Goal: Contribute content

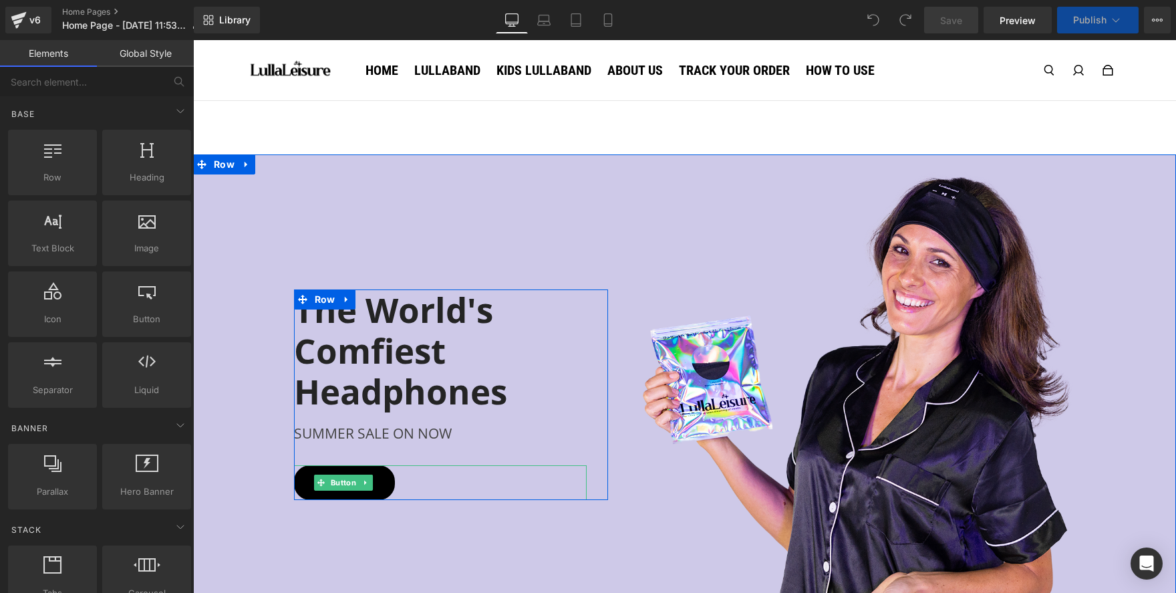
click at [357, 472] on link "Shop Now" at bounding box center [344, 482] width 101 height 35
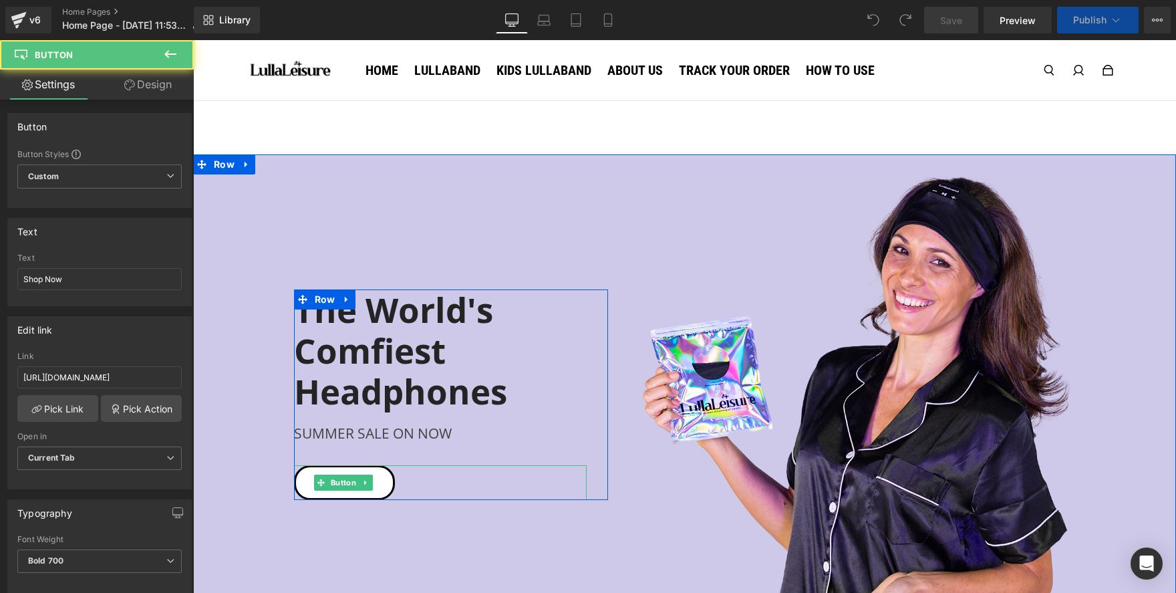
click at [406, 481] on div "Shop Now" at bounding box center [440, 482] width 293 height 35
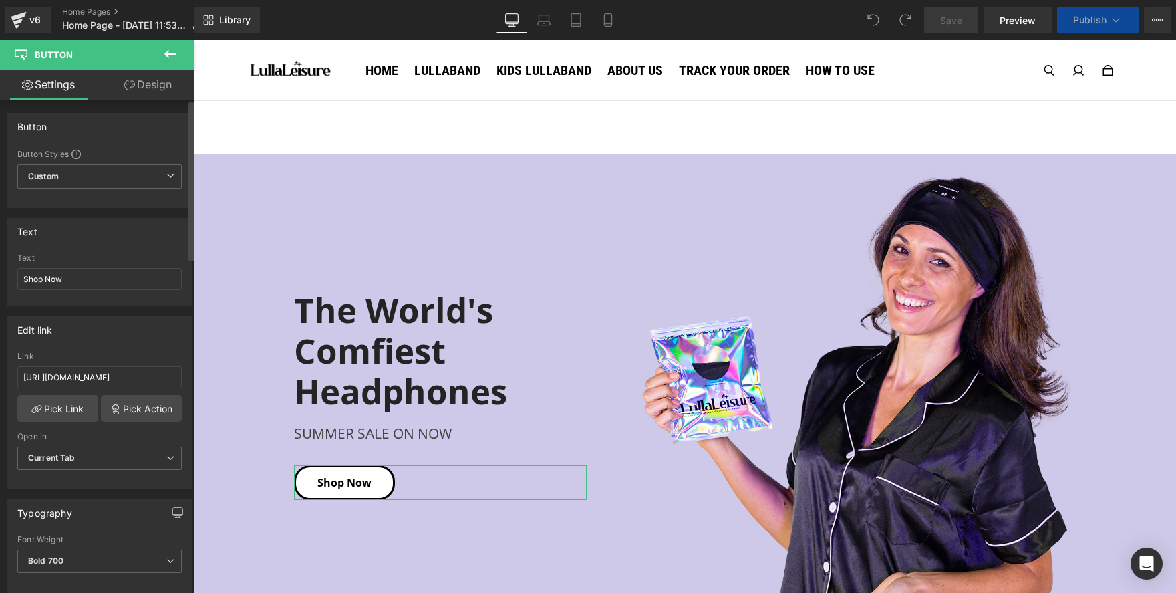
click at [90, 391] on div "Link [URL][DOMAIN_NAME]" at bounding box center [99, 372] width 164 height 43
click at [93, 385] on input "[URL][DOMAIN_NAME]" at bounding box center [99, 377] width 164 height 22
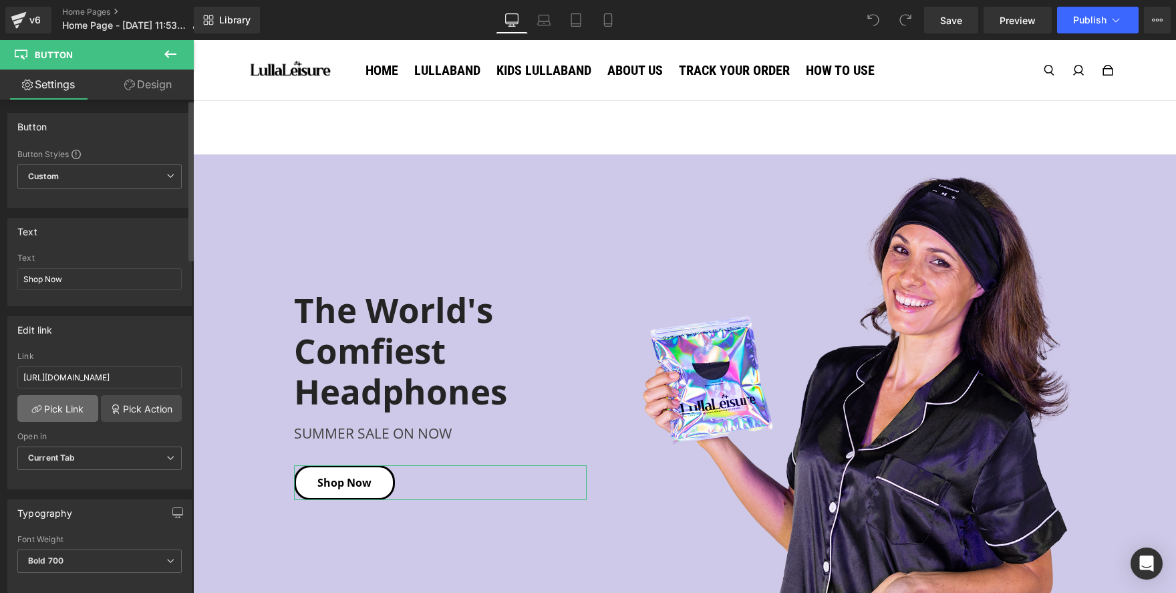
click at [65, 406] on link "Pick Link" at bounding box center [57, 408] width 81 height 27
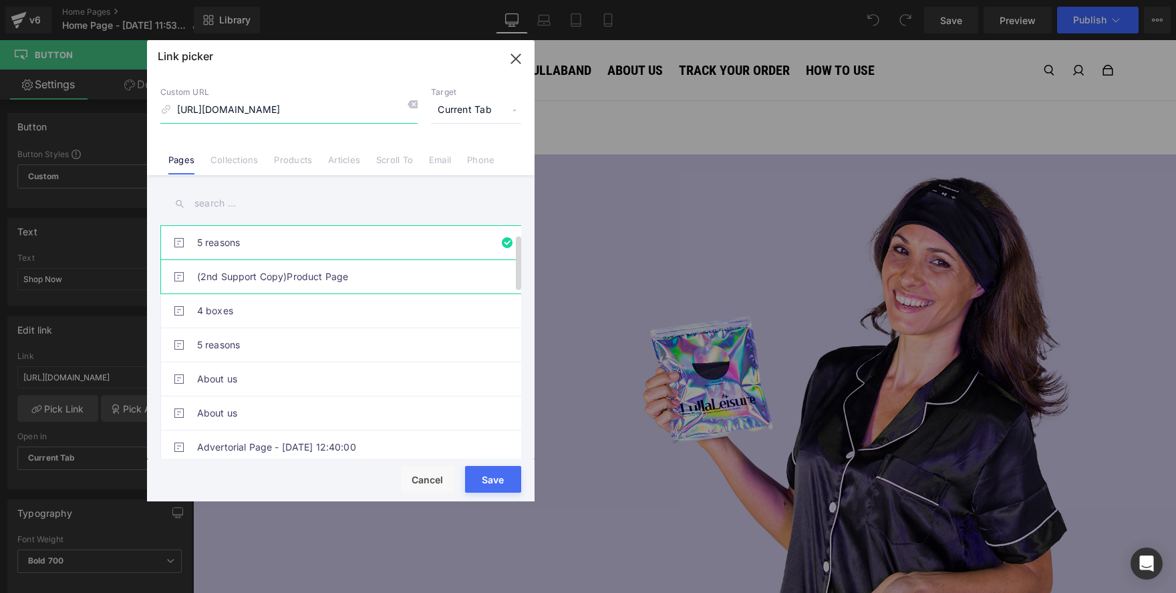
scroll to position [198, 0]
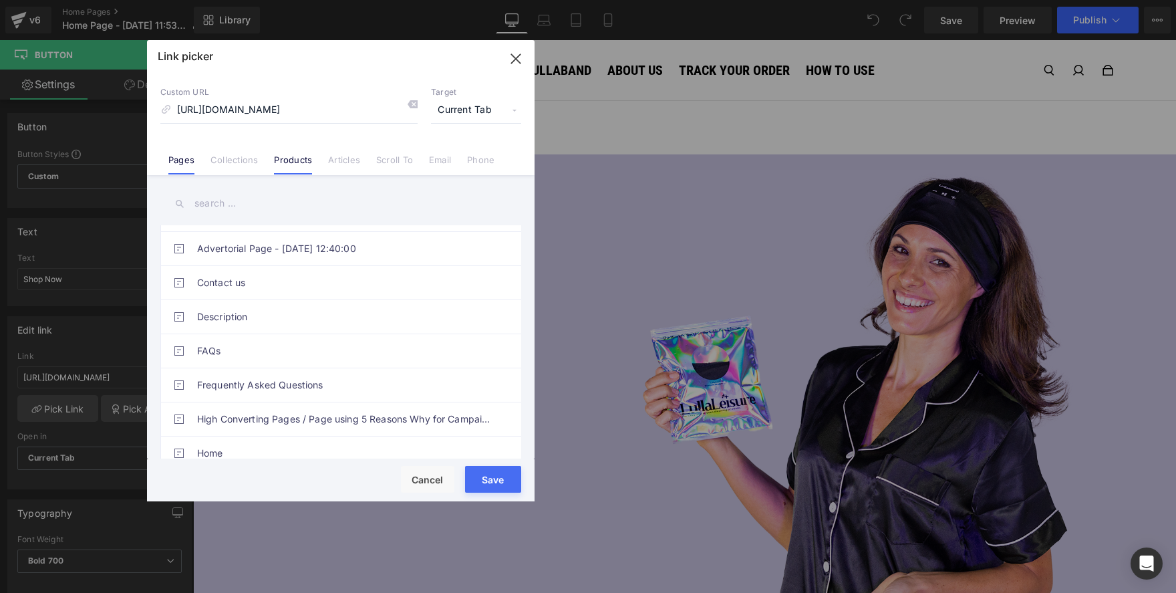
click at [287, 165] on link "Products" at bounding box center [293, 164] width 38 height 20
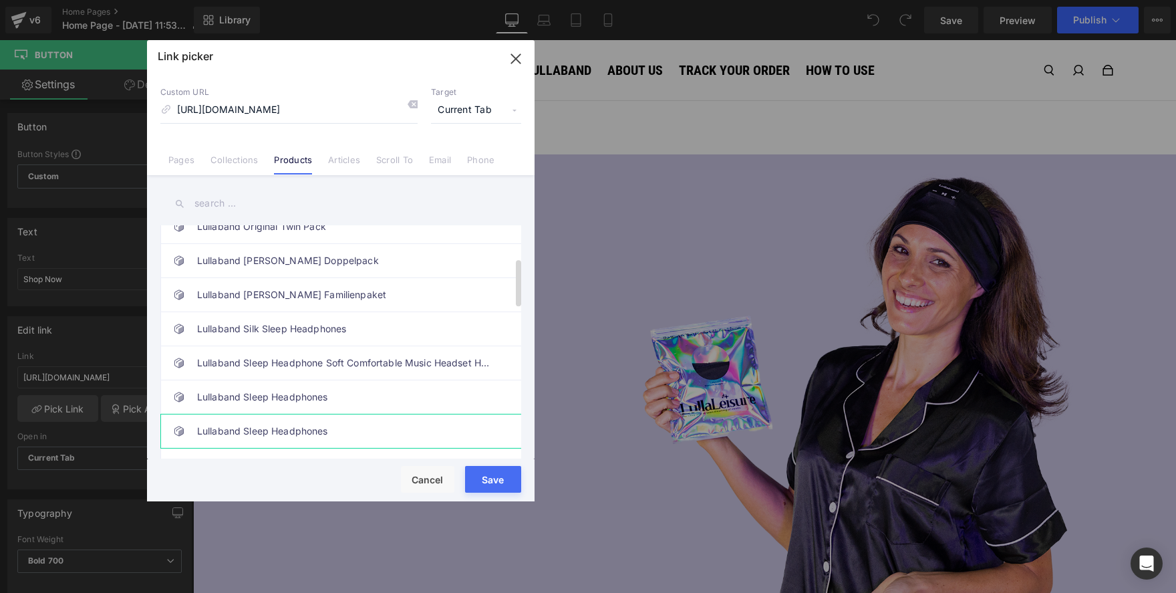
scroll to position [386, 0]
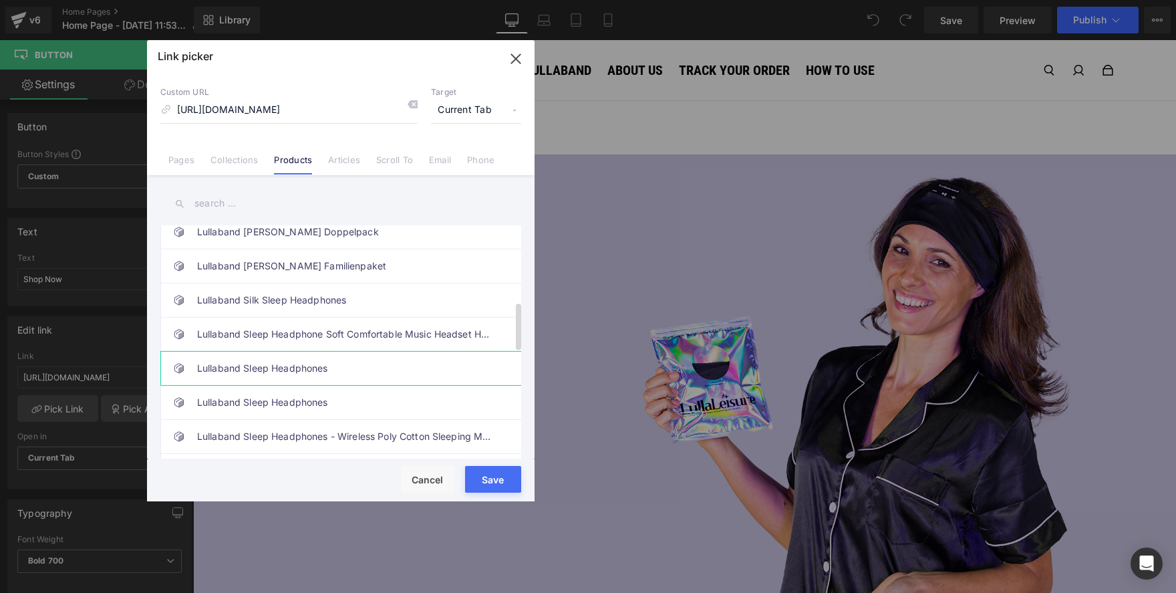
click at [317, 365] on link "Lullaband Sleep Headphones" at bounding box center [344, 367] width 294 height 33
click at [492, 474] on button "Save" at bounding box center [493, 479] width 56 height 27
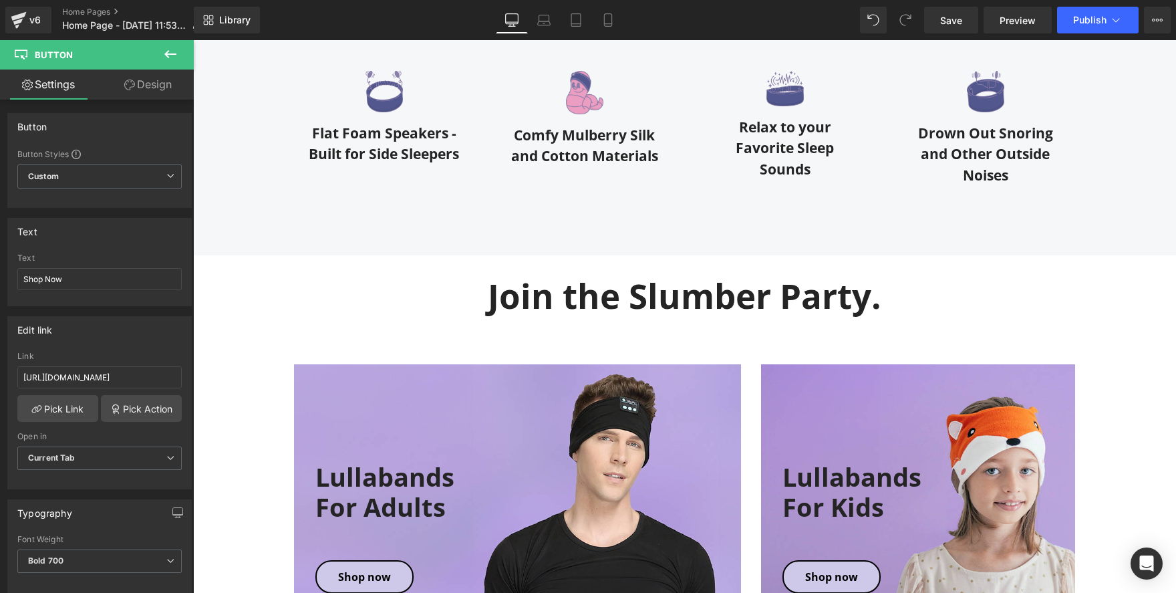
scroll to position [1016, 0]
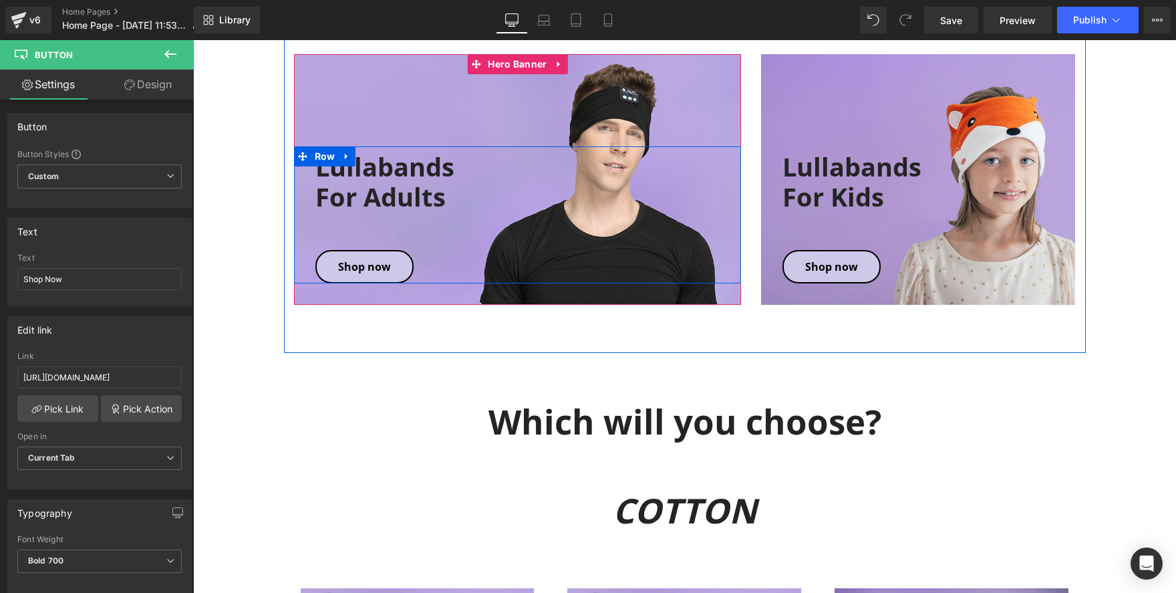
click at [376, 263] on div "Shop now Button" at bounding box center [528, 266] width 426 height 33
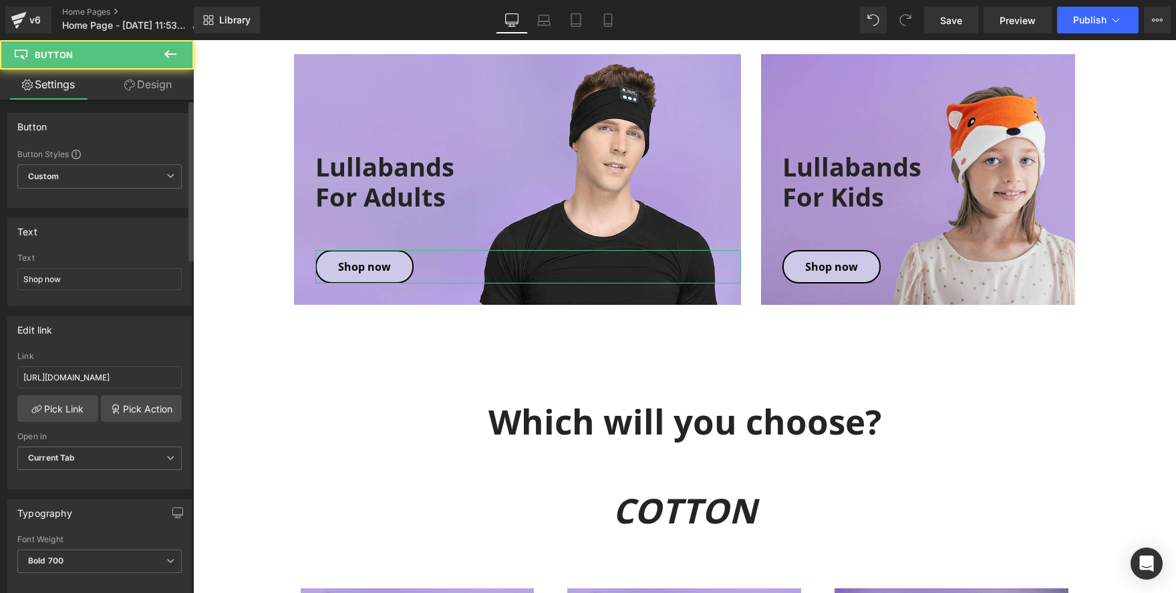
click at [91, 366] on div "Link [URL][DOMAIN_NAME]" at bounding box center [99, 372] width 164 height 43
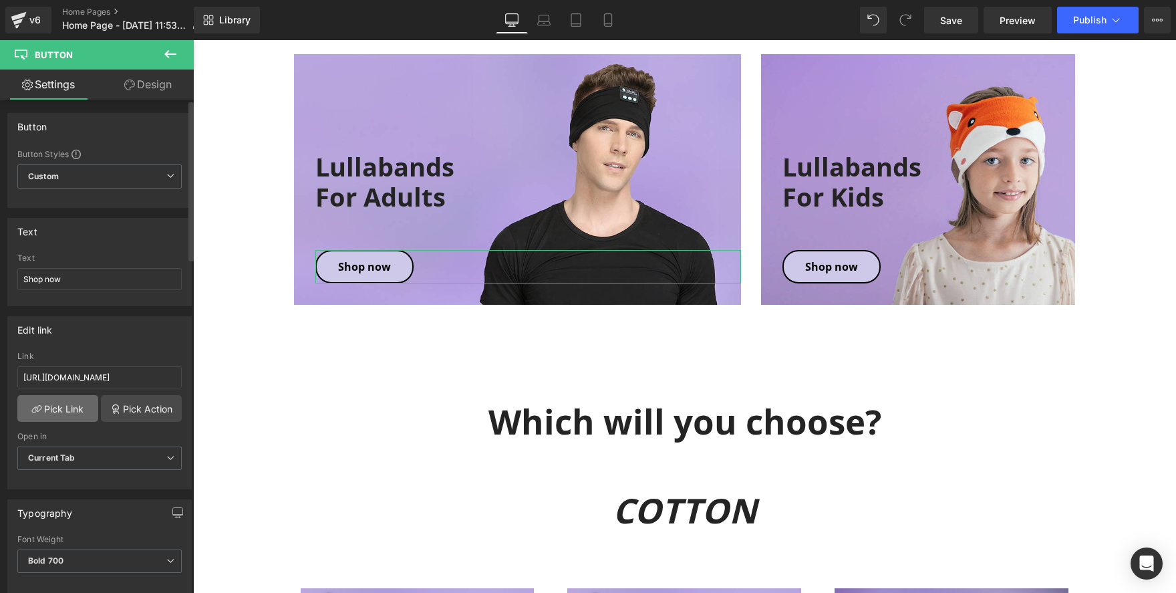
click at [67, 412] on link "Pick Link" at bounding box center [57, 408] width 81 height 27
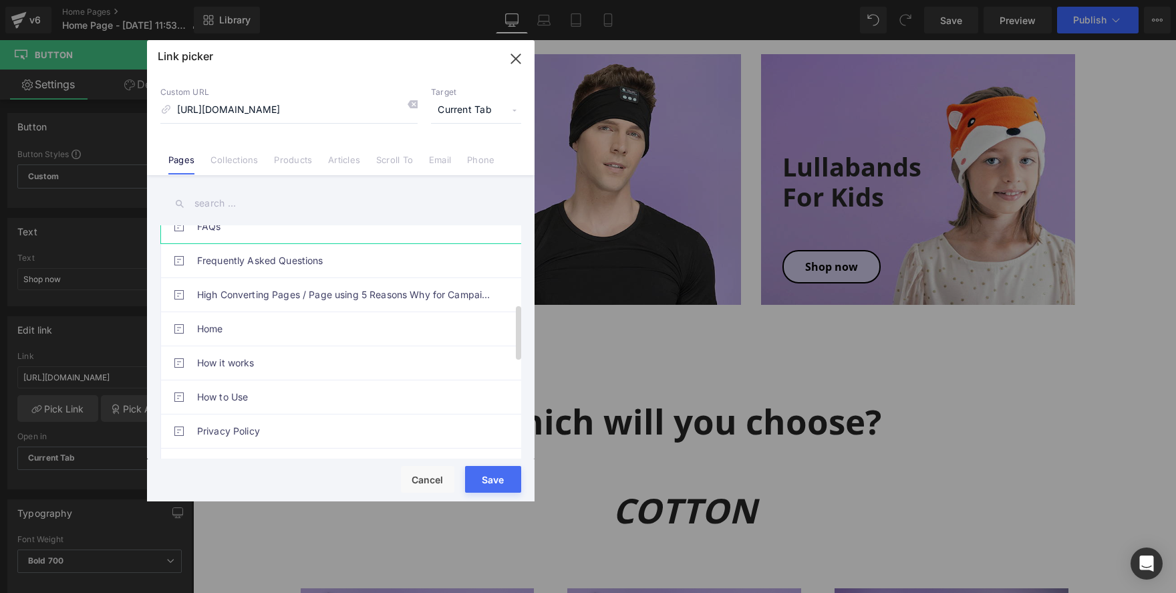
scroll to position [339, 0]
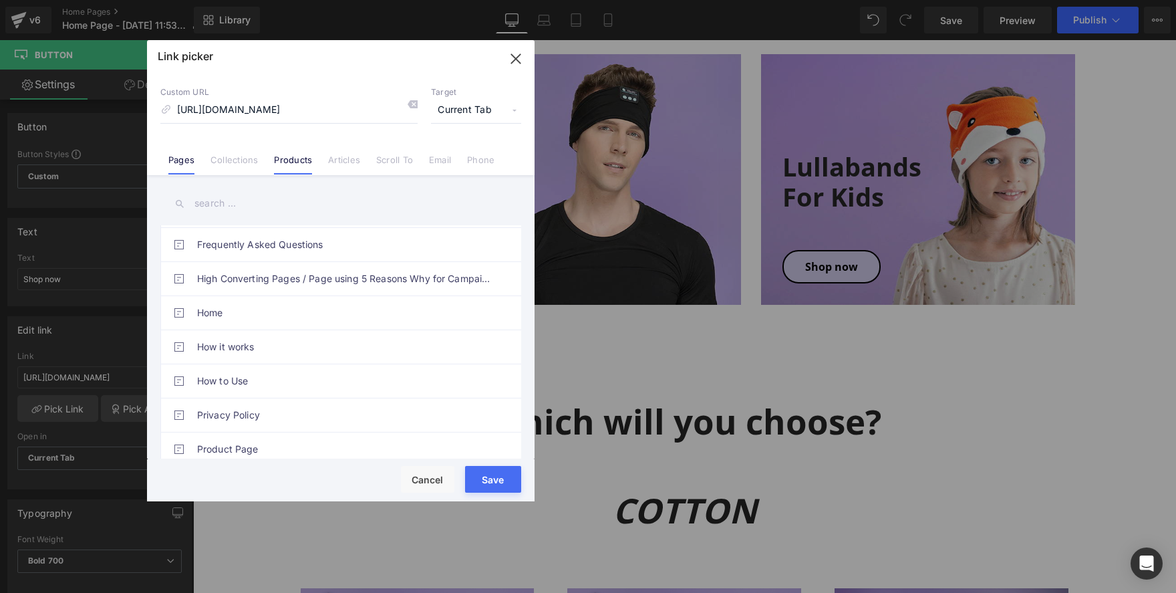
click at [305, 156] on link "Products" at bounding box center [293, 164] width 38 height 20
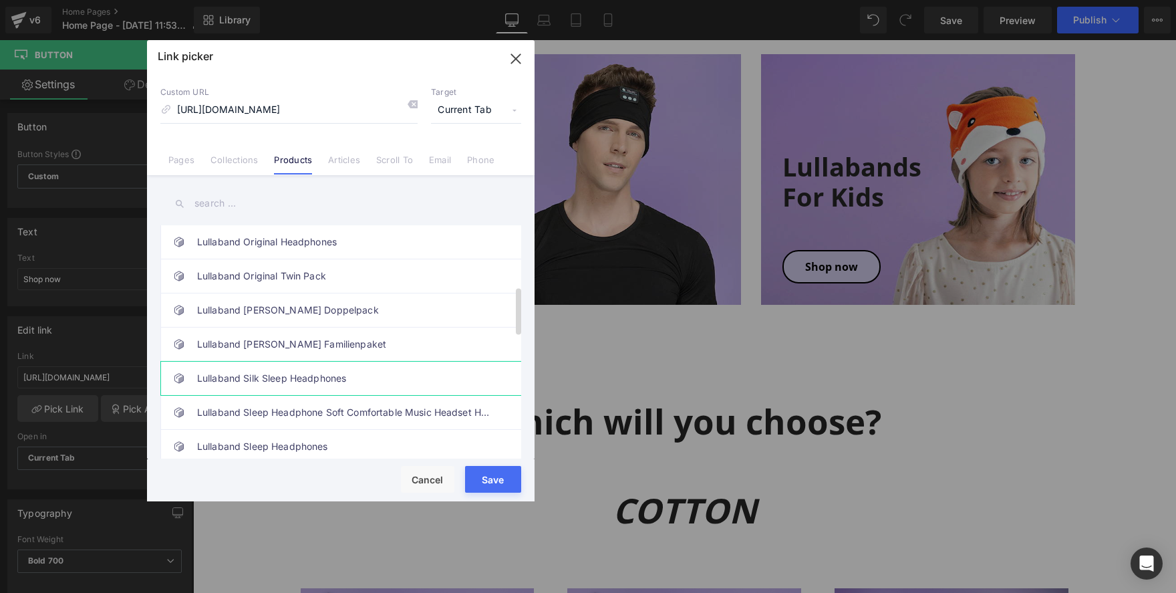
scroll to position [315, 0]
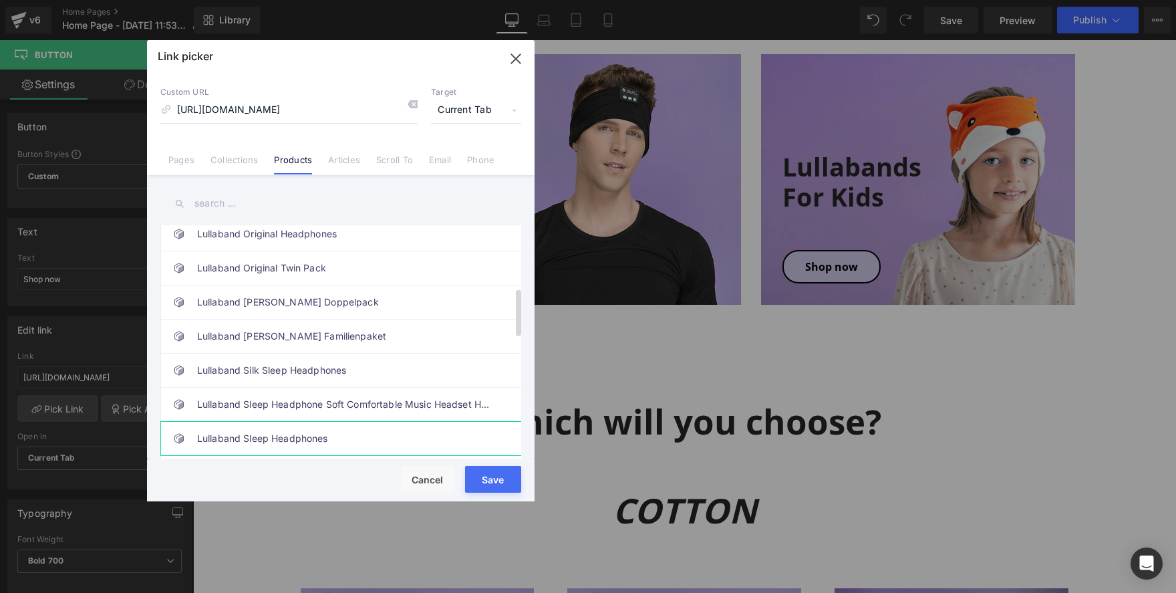
click at [319, 433] on link "Lullaband Sleep Headphones" at bounding box center [344, 438] width 294 height 33
click at [492, 468] on button "Save" at bounding box center [493, 479] width 56 height 27
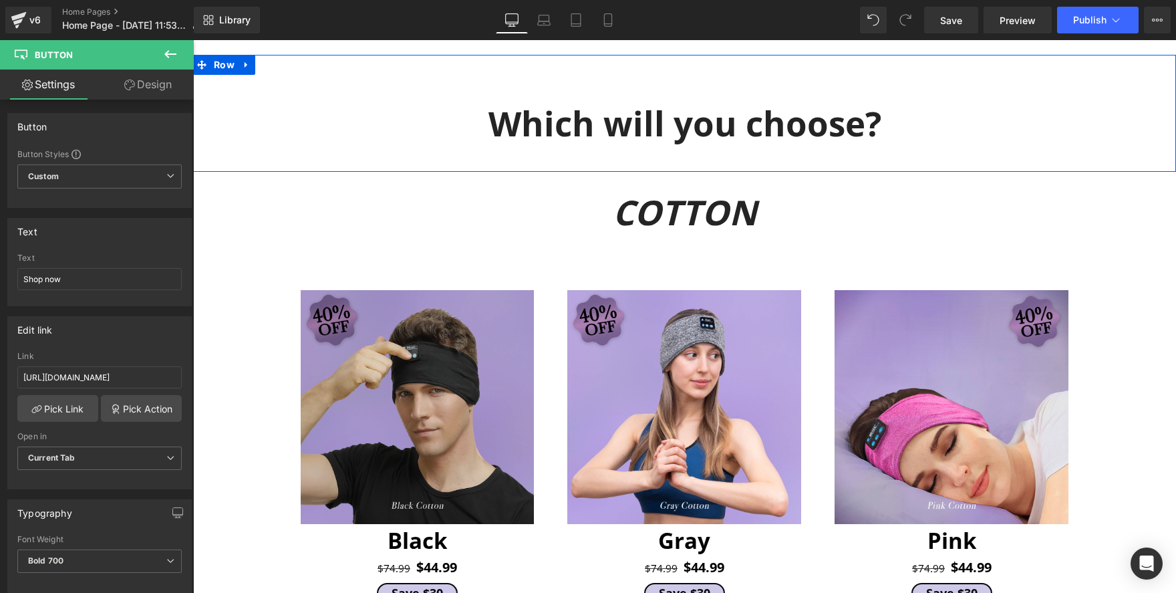
scroll to position [1326, 0]
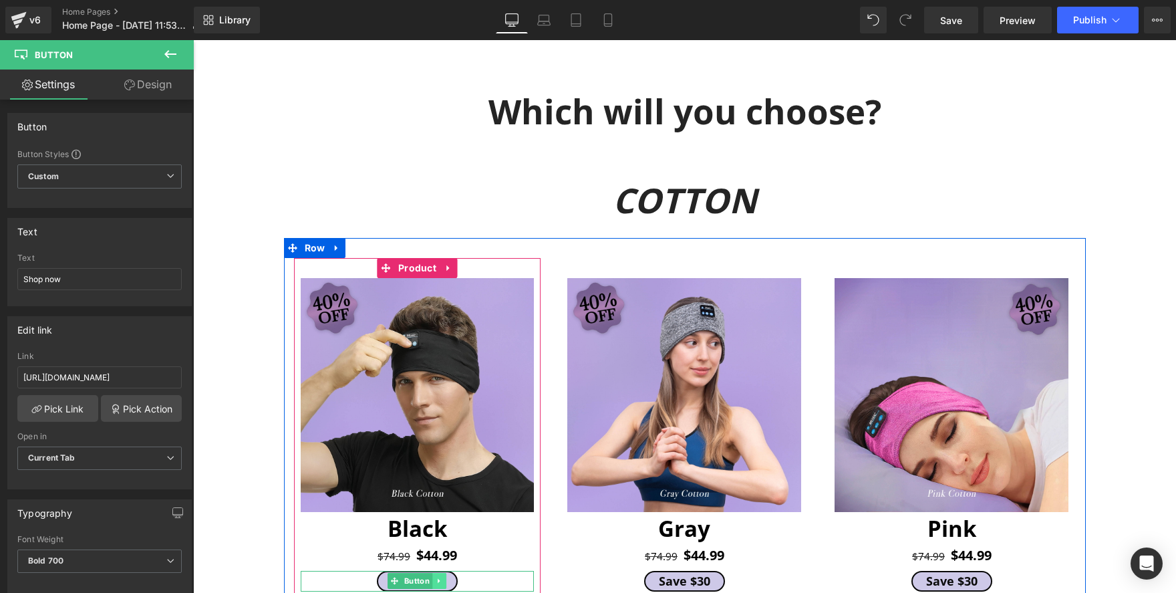
click at [433, 576] on link at bounding box center [440, 581] width 14 height 16
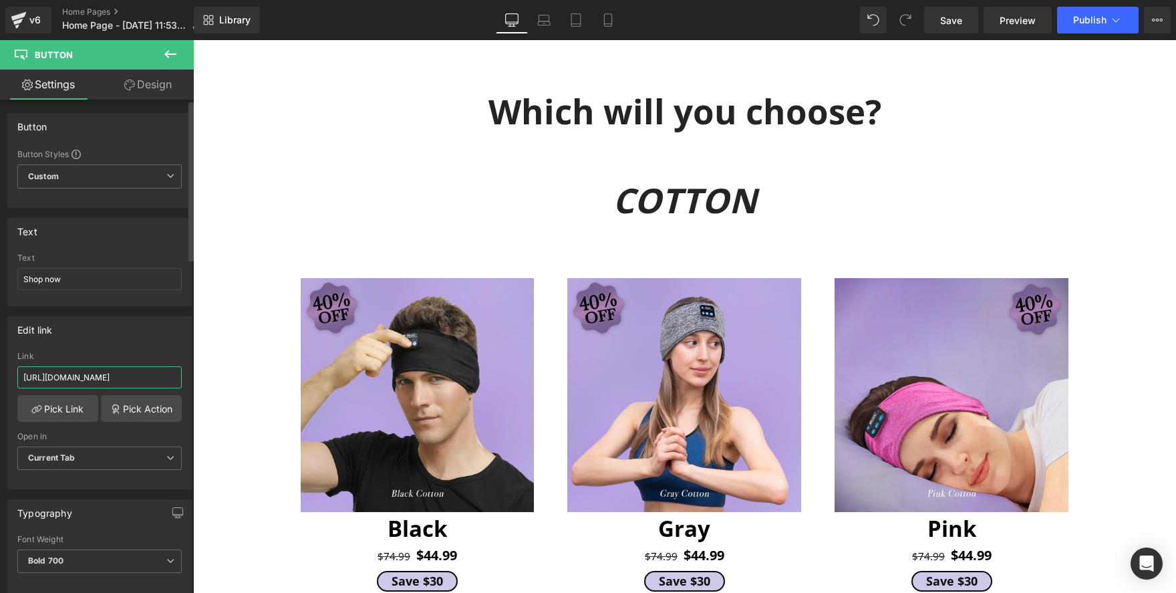
click at [148, 376] on input "[URL][DOMAIN_NAME]" at bounding box center [99, 377] width 164 height 22
type input "/products/lullaband-sleep-headphones-3"
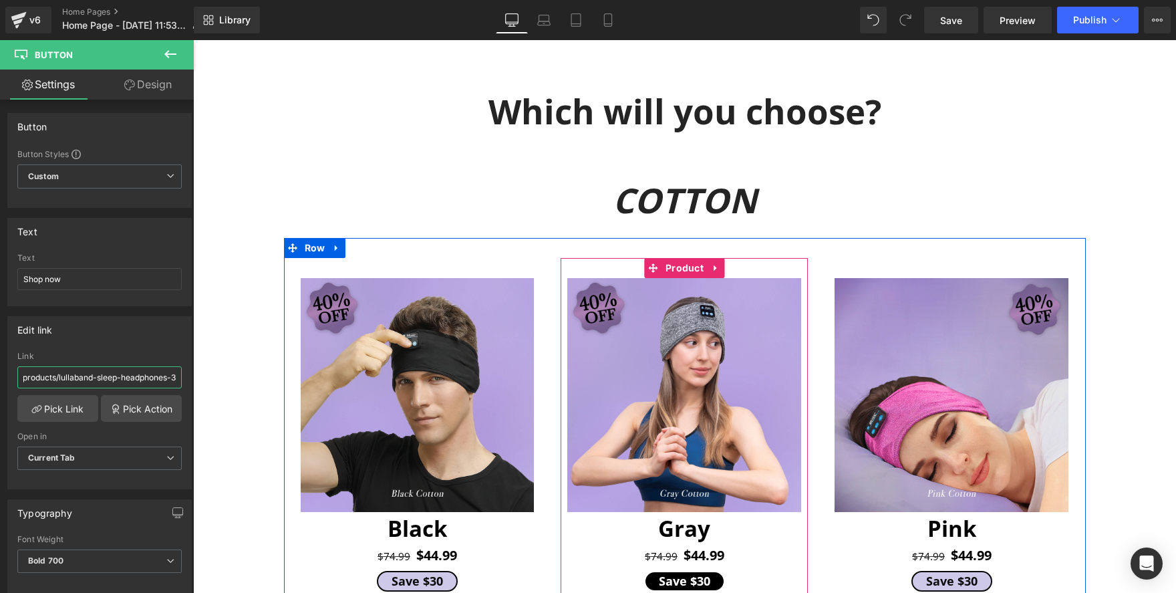
click at [669, 584] on span "Button" at bounding box center [684, 581] width 31 height 16
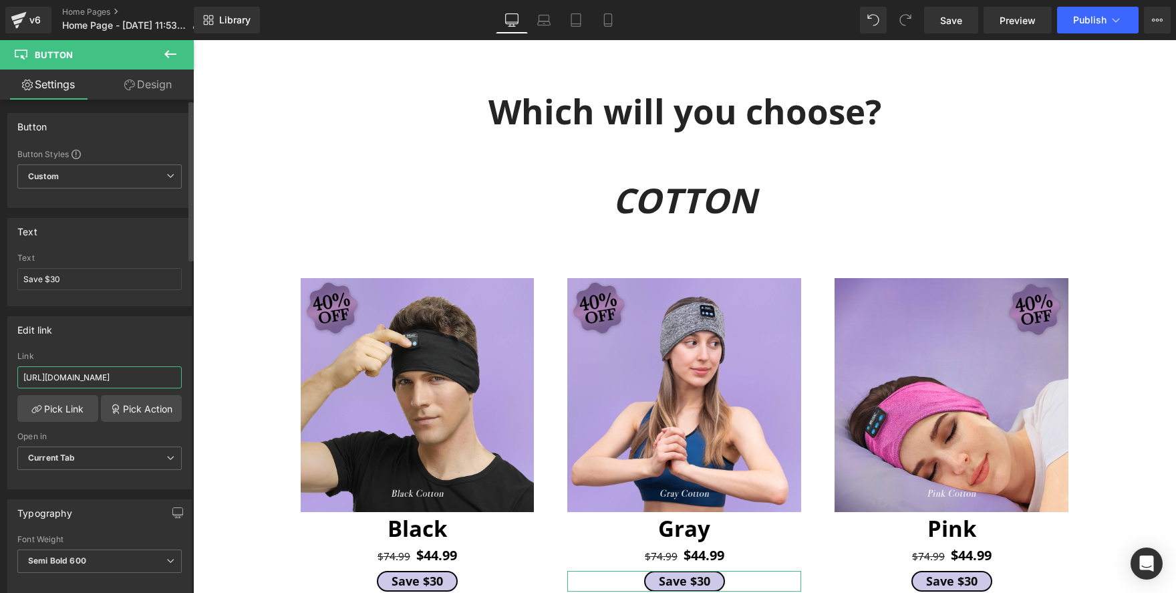
click at [141, 385] on input "[URL][DOMAIN_NAME]" at bounding box center [99, 377] width 164 height 22
paste input "#Color & Material_Navy Silk (L)"
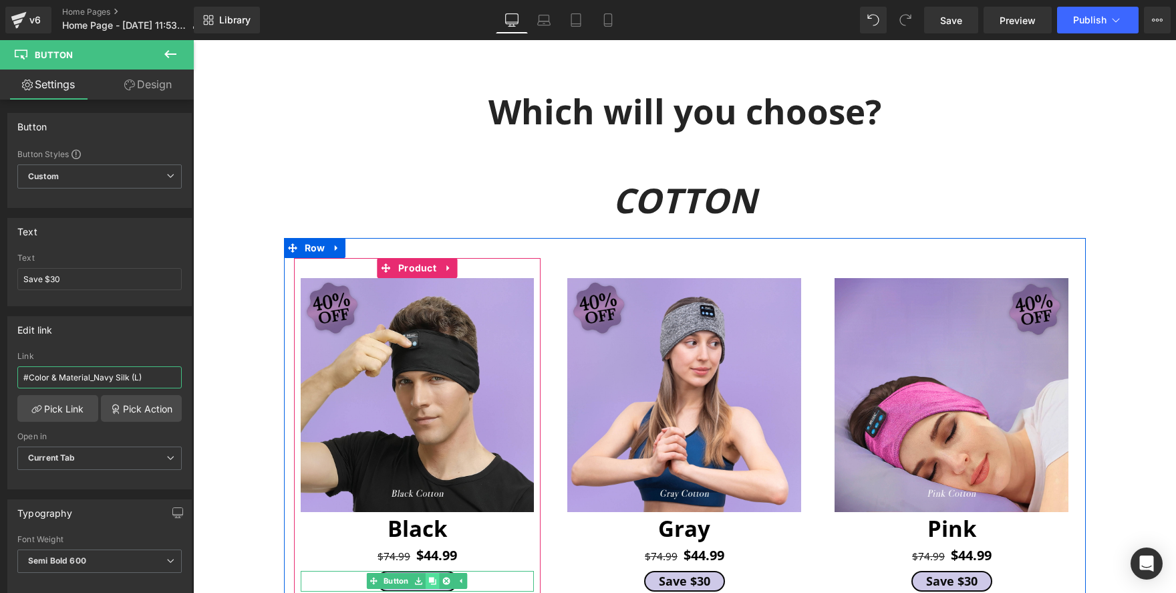
type input "#Color & Material_Navy Silk (L)"
click at [426, 587] on link at bounding box center [433, 581] width 14 height 16
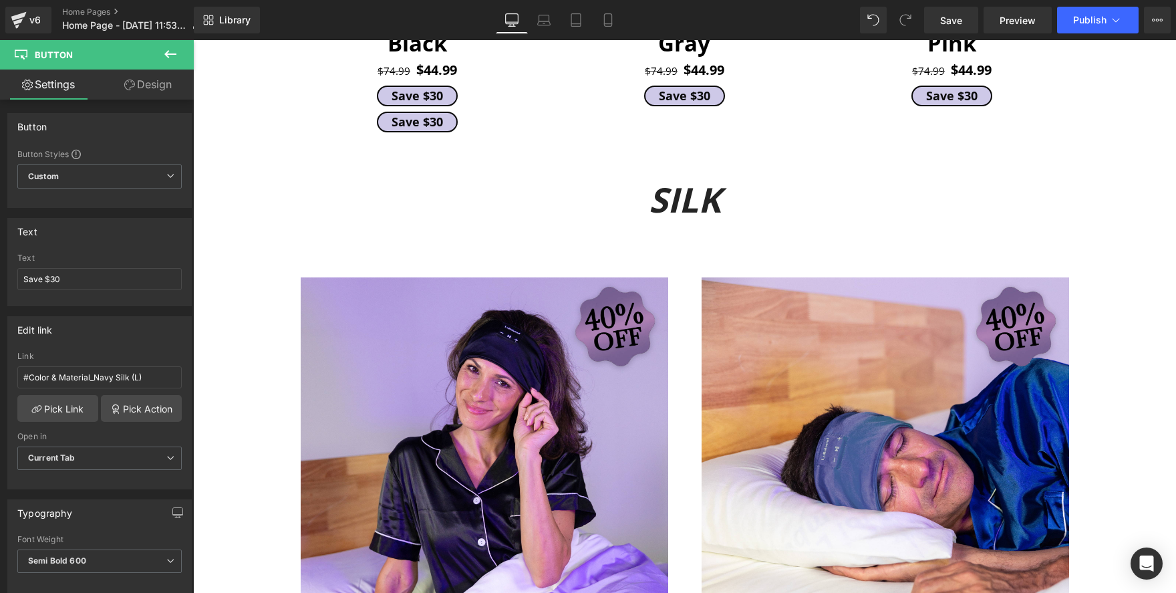
scroll to position [1829, 0]
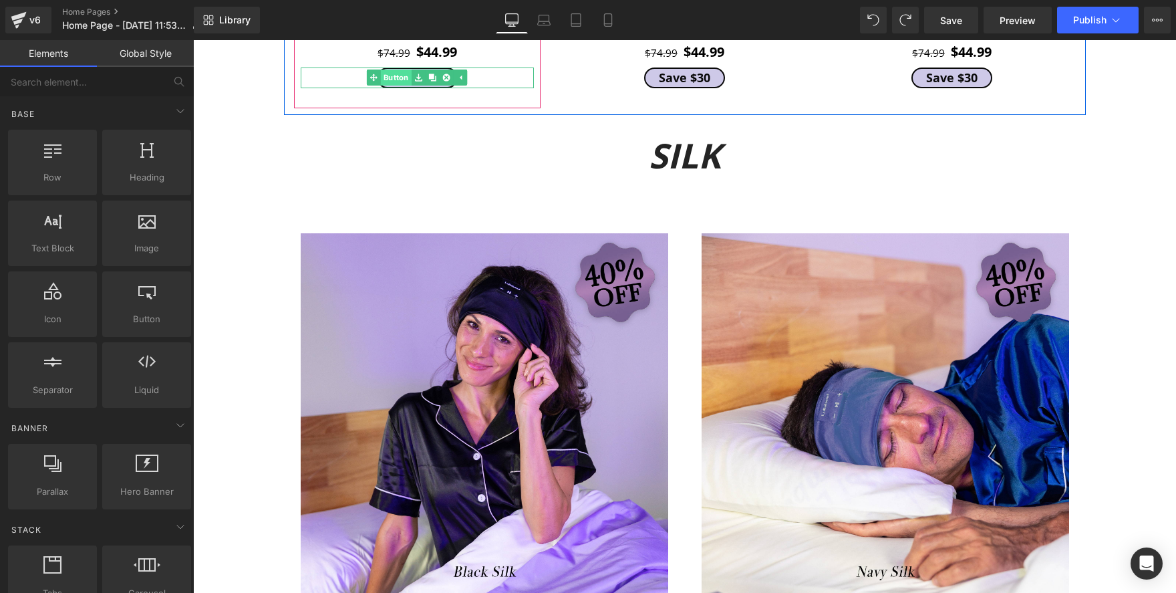
click at [397, 78] on link "Button" at bounding box center [389, 77] width 45 height 16
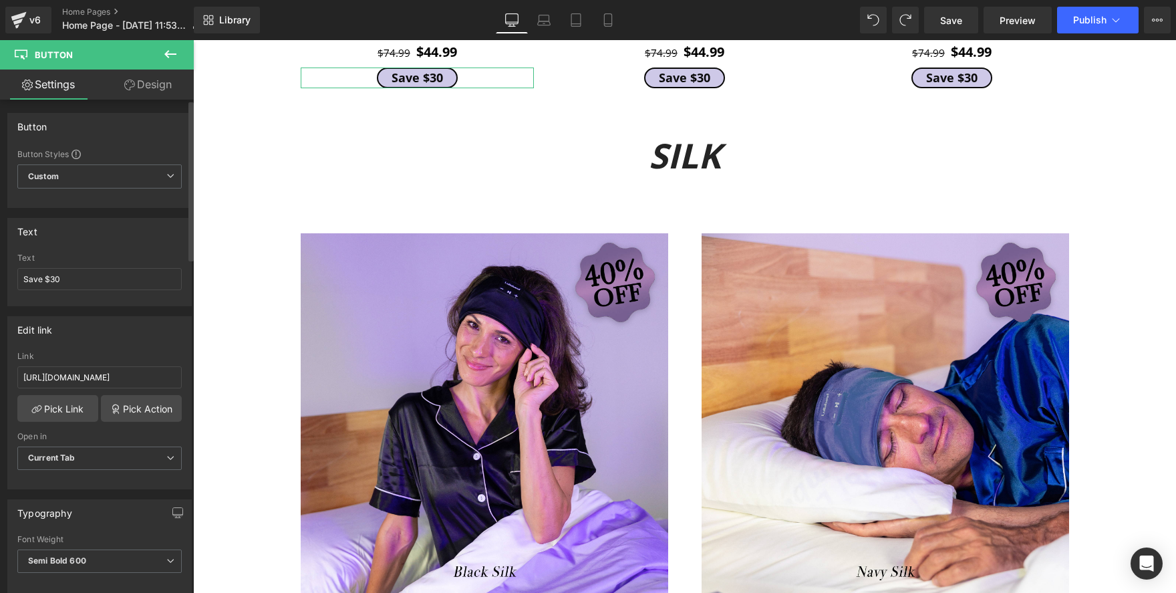
click at [112, 365] on div "Link [URL][DOMAIN_NAME]" at bounding box center [99, 372] width 164 height 43
click at [112, 367] on input "[URL][DOMAIN_NAME]" at bounding box center [99, 377] width 164 height 22
click at [112, 369] on input "[URL][DOMAIN_NAME]" at bounding box center [99, 377] width 164 height 22
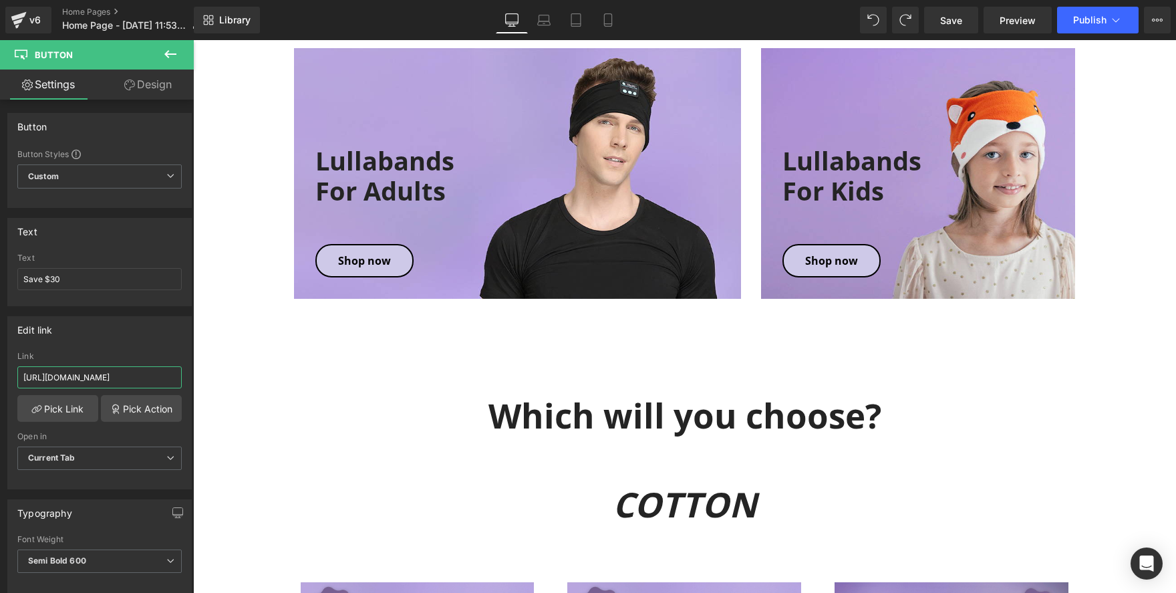
scroll to position [941, 0]
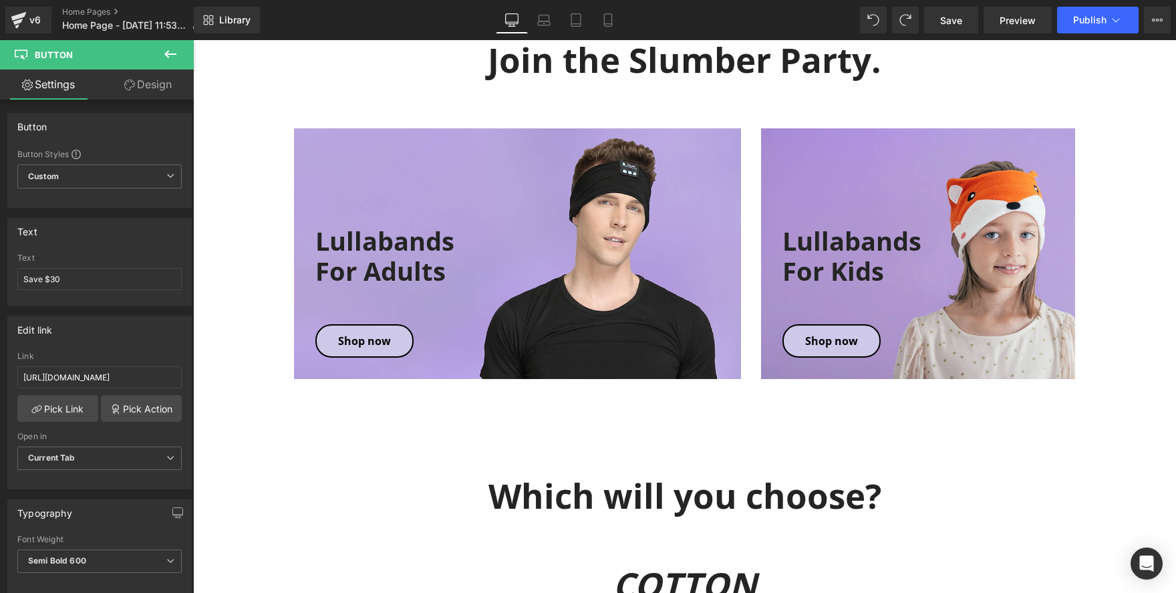
click at [378, 356] on div "Lullabands For Adults Text Block Shop now [GEOGRAPHIC_DATA]" at bounding box center [518, 288] width 448 height 137
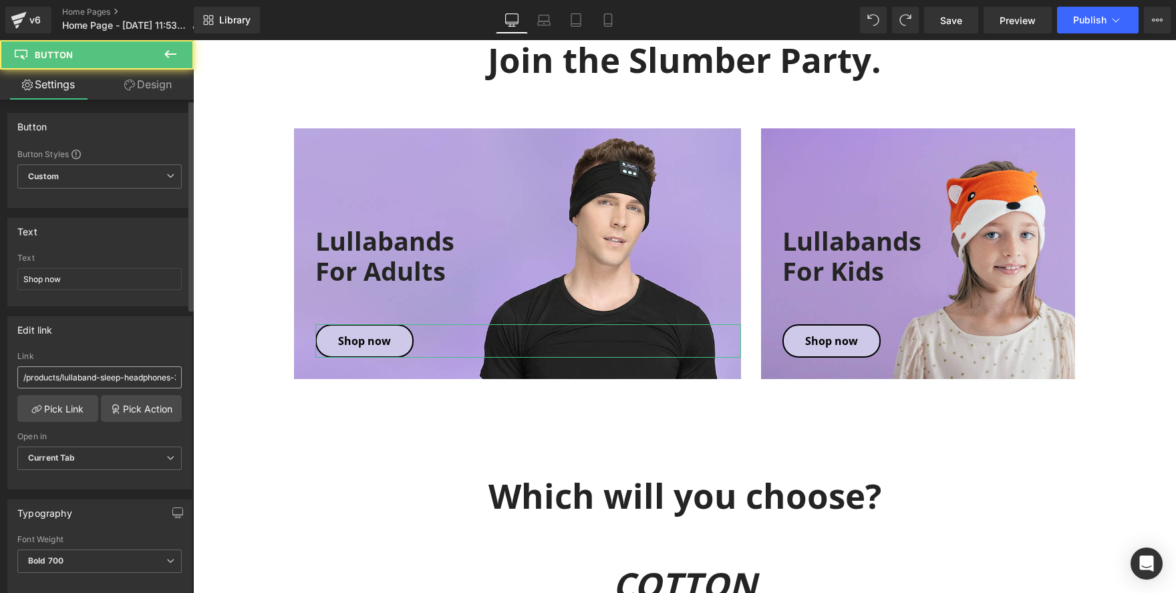
click at [93, 383] on input "/products/lullaband-sleep-headphones-3" at bounding box center [99, 377] width 164 height 22
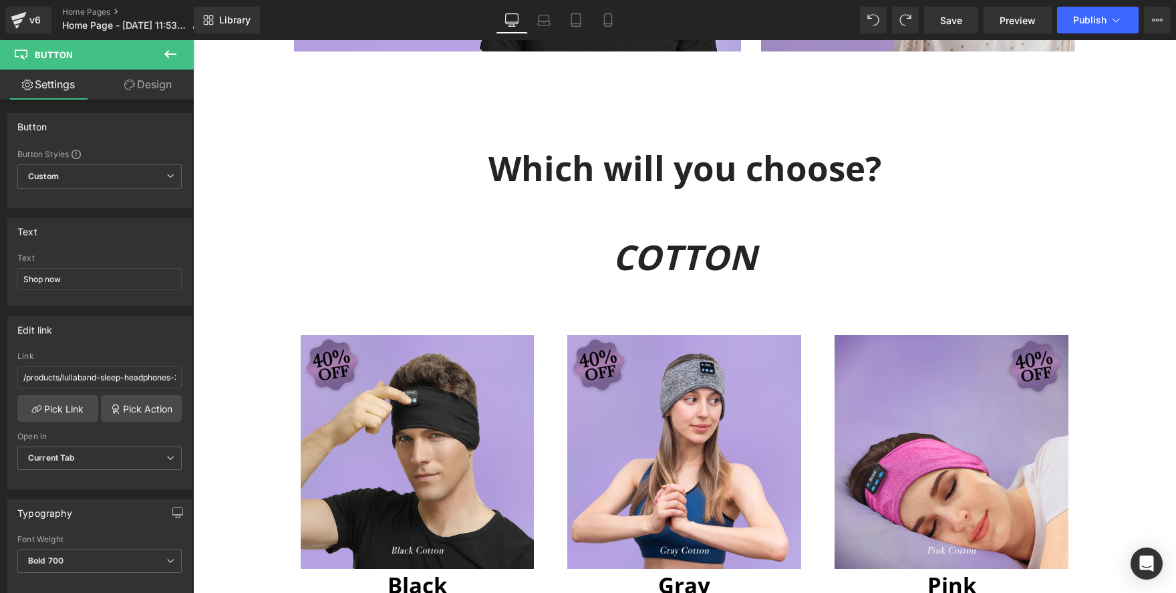
scroll to position [1337, 0]
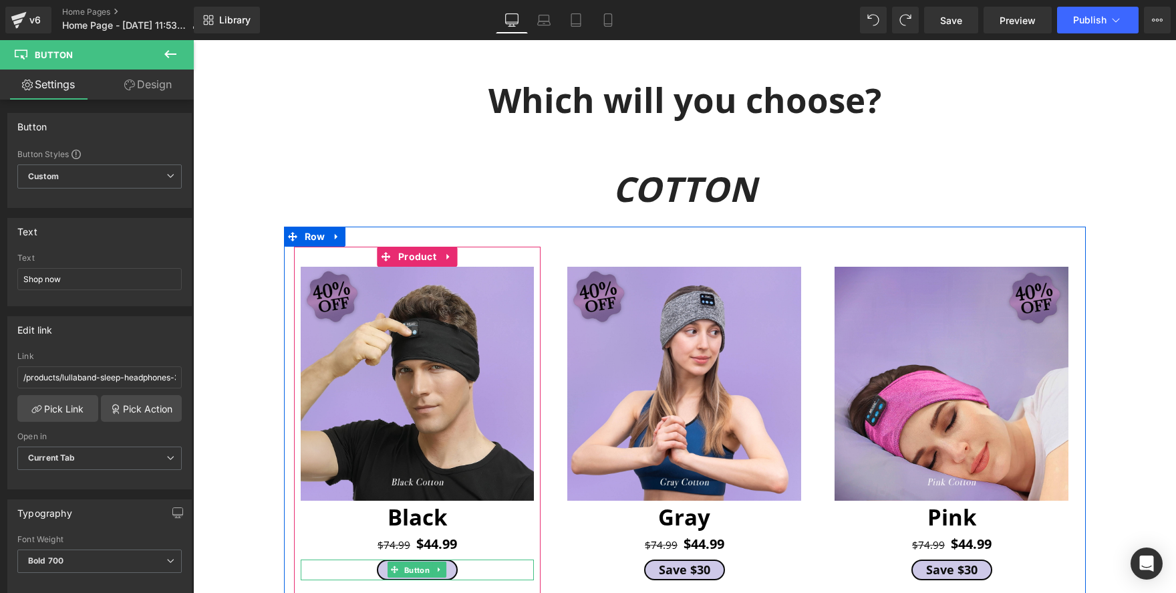
drag, startPoint x: 415, startPoint y: 569, endPoint x: 422, endPoint y: 547, distance: 23.2
click at [415, 569] on span "Button" at bounding box center [417, 570] width 31 height 16
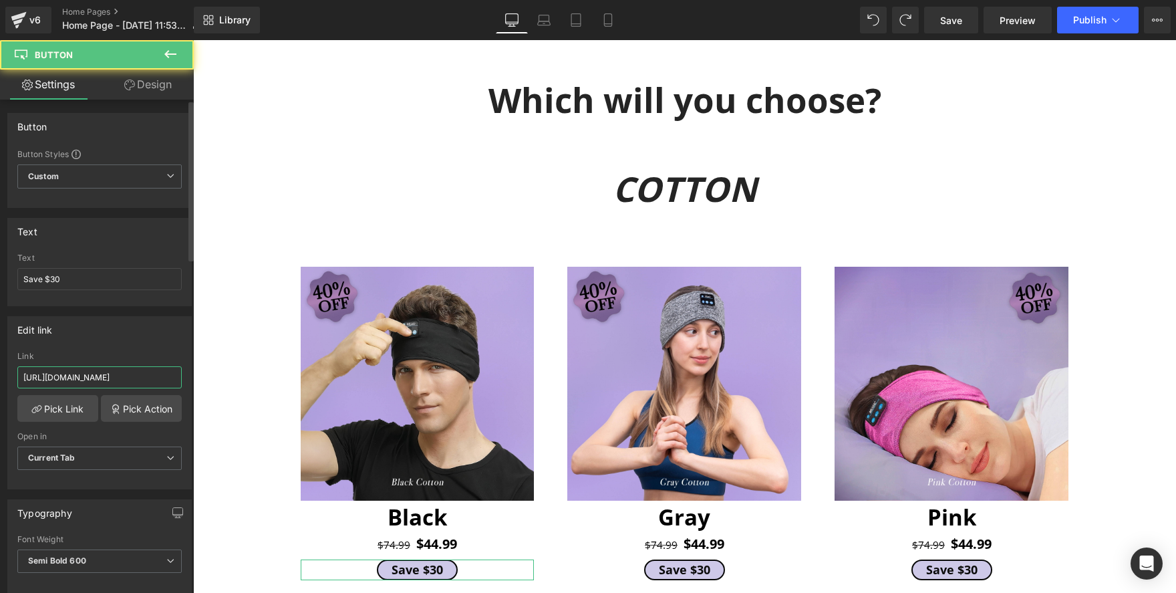
click at [93, 381] on input "[URL][DOMAIN_NAME]" at bounding box center [99, 377] width 164 height 22
paste input "/products/lullaband-sleep-headphones-3"
type input "/products/lullaband-sleep-headphones-3"
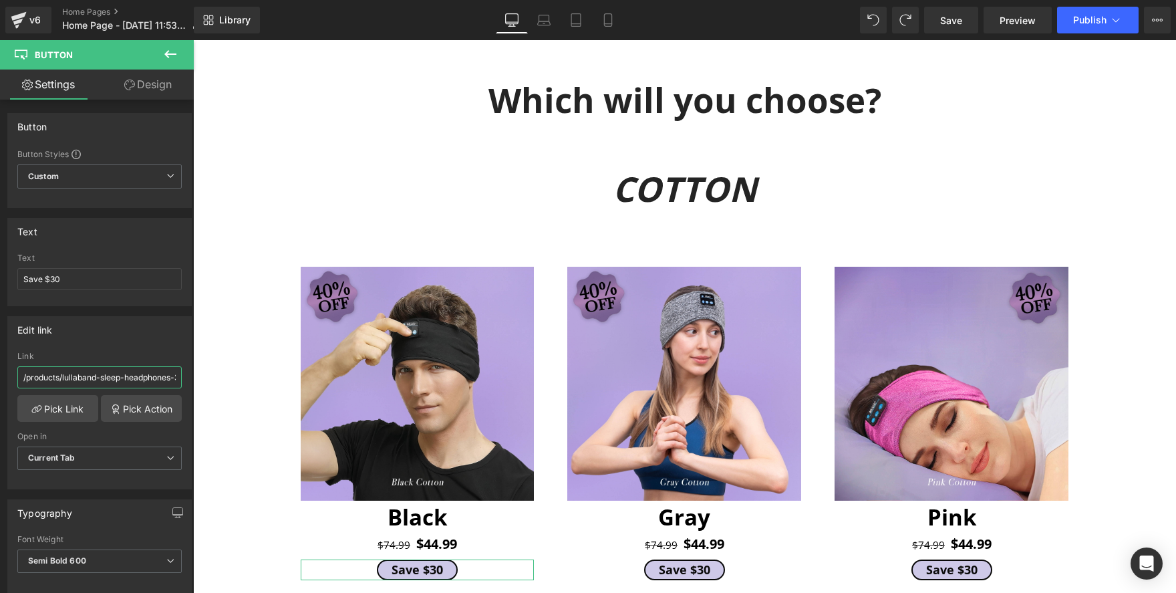
scroll to position [0, 15]
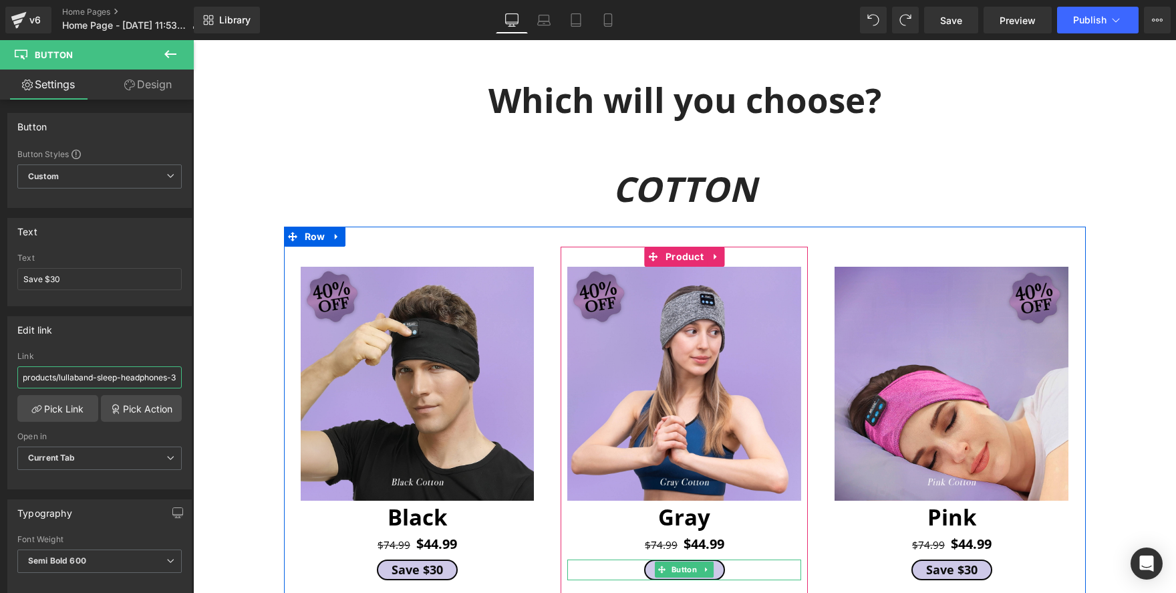
click at [676, 566] on span "Button" at bounding box center [684, 569] width 31 height 16
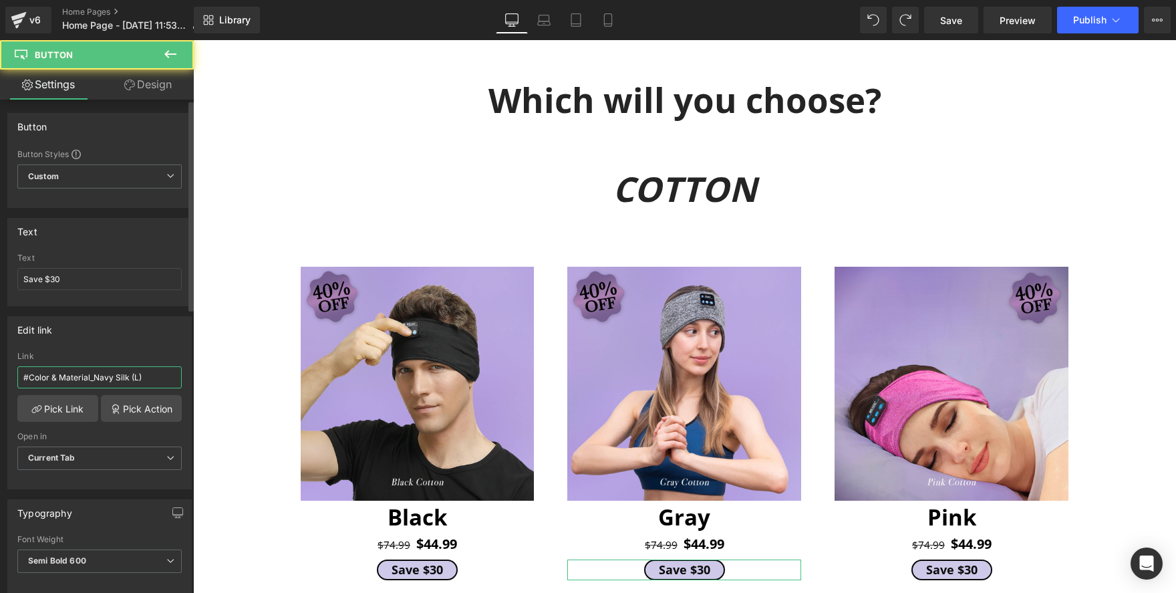
click at [127, 376] on input "#Color & Material_Navy Silk (L)" at bounding box center [99, 377] width 164 height 22
paste input "/products/lullaband-sleep-headphones-3"
type input "/products/lullaband-sleep-headphones-3"
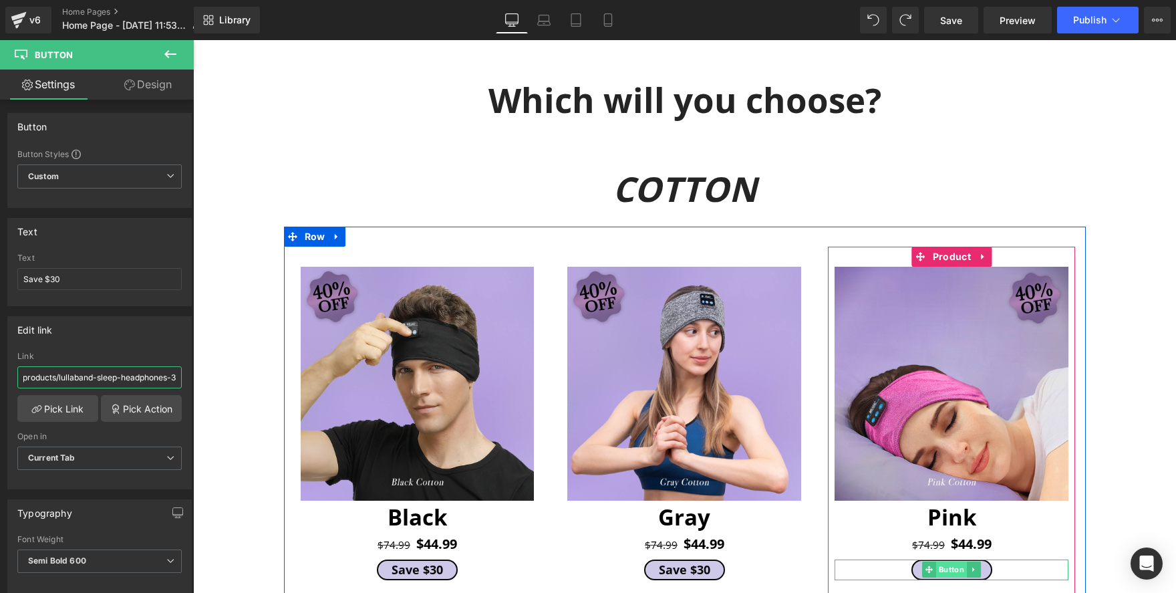
click at [953, 573] on span "Button" at bounding box center [951, 569] width 31 height 16
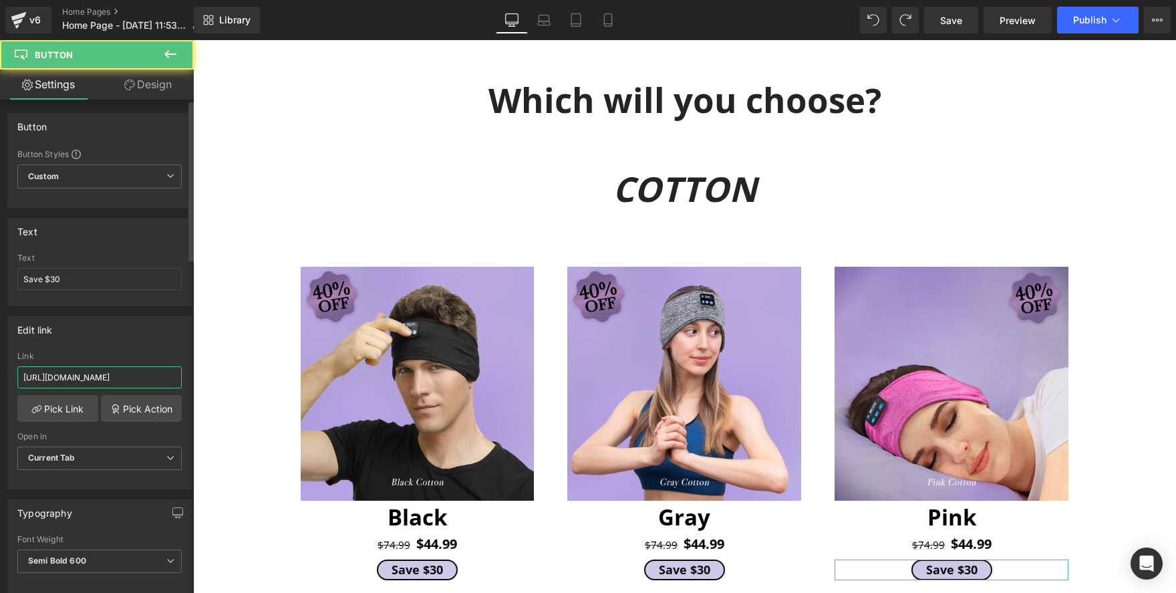
click at [142, 378] on input "[URL][DOMAIN_NAME]" at bounding box center [99, 377] width 164 height 22
click at [142, 377] on input "[URL][DOMAIN_NAME]" at bounding box center [99, 377] width 164 height 22
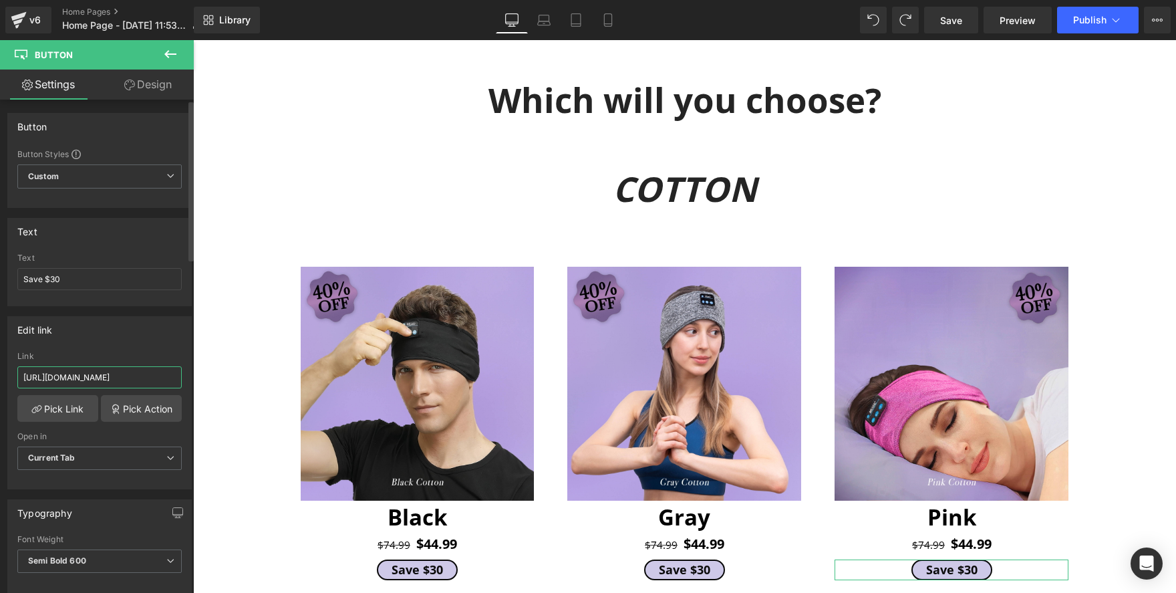
click at [142, 377] on input "[URL][DOMAIN_NAME]" at bounding box center [99, 377] width 164 height 22
paste input "/products/lullaband-sleep-headphones-3"
type input "/products/lullaband-sleep-headphones-3"
click at [208, 367] on div "The World's Comfiest Headphones Heading SUMMER SALE ON NOW Text Block Shop Now …" at bounding box center [684, 396] width 983 height 3158
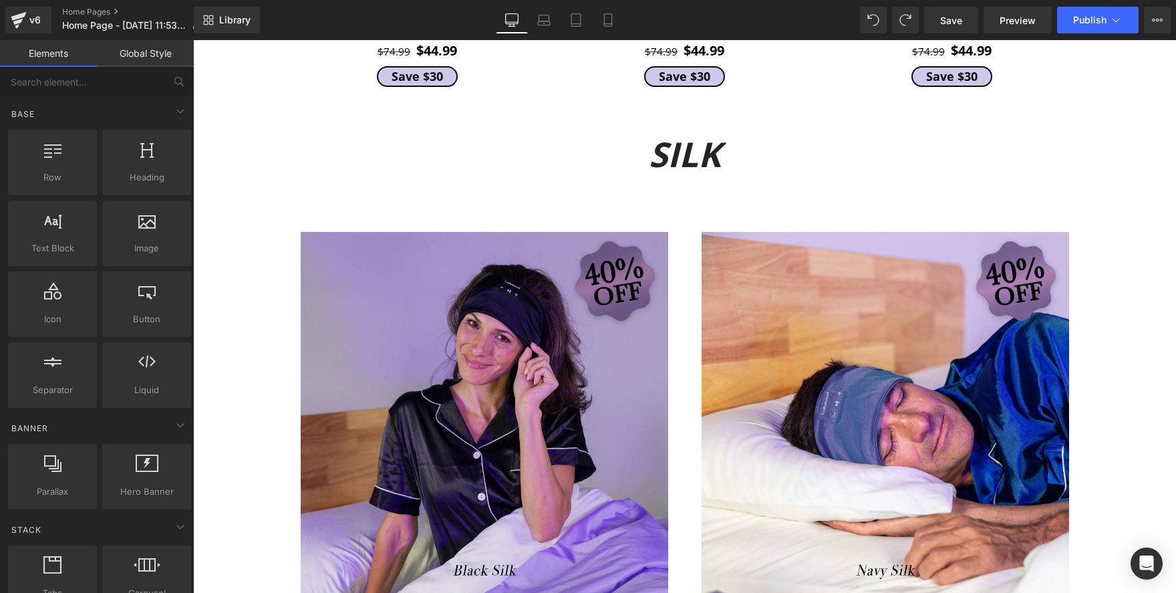
scroll to position [2128, 0]
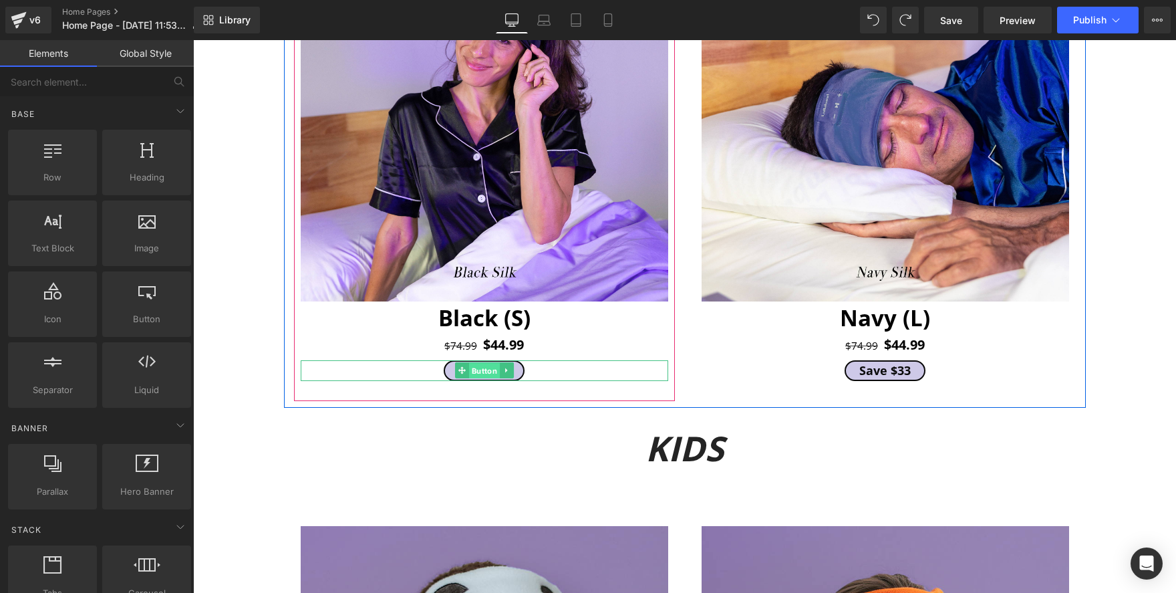
click at [474, 365] on span "Button" at bounding box center [483, 371] width 31 height 16
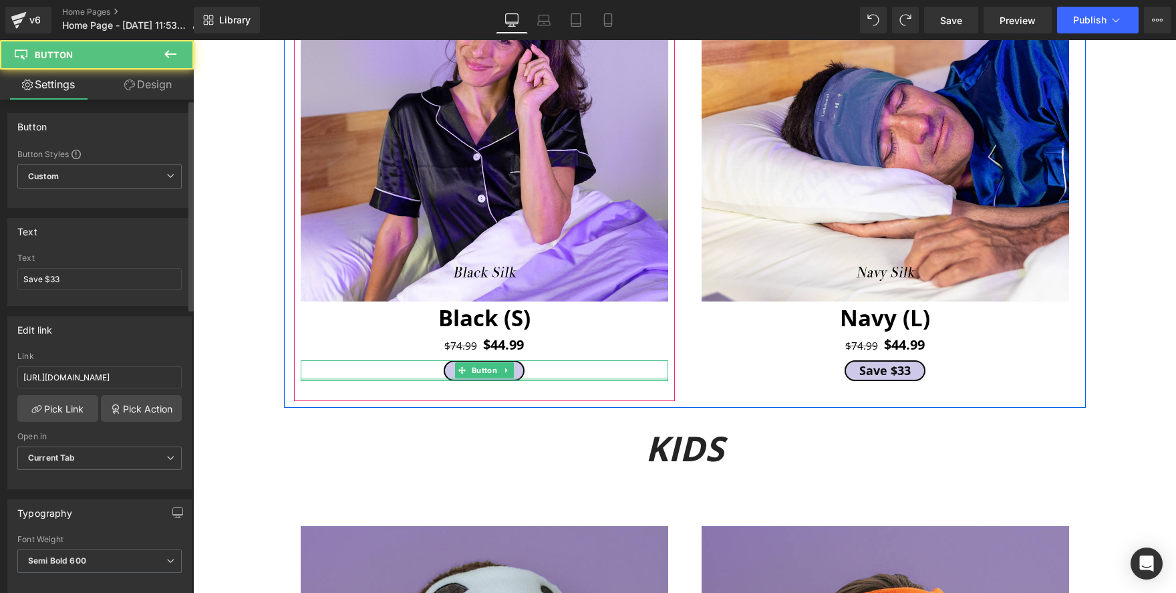
scroll to position [0, 7]
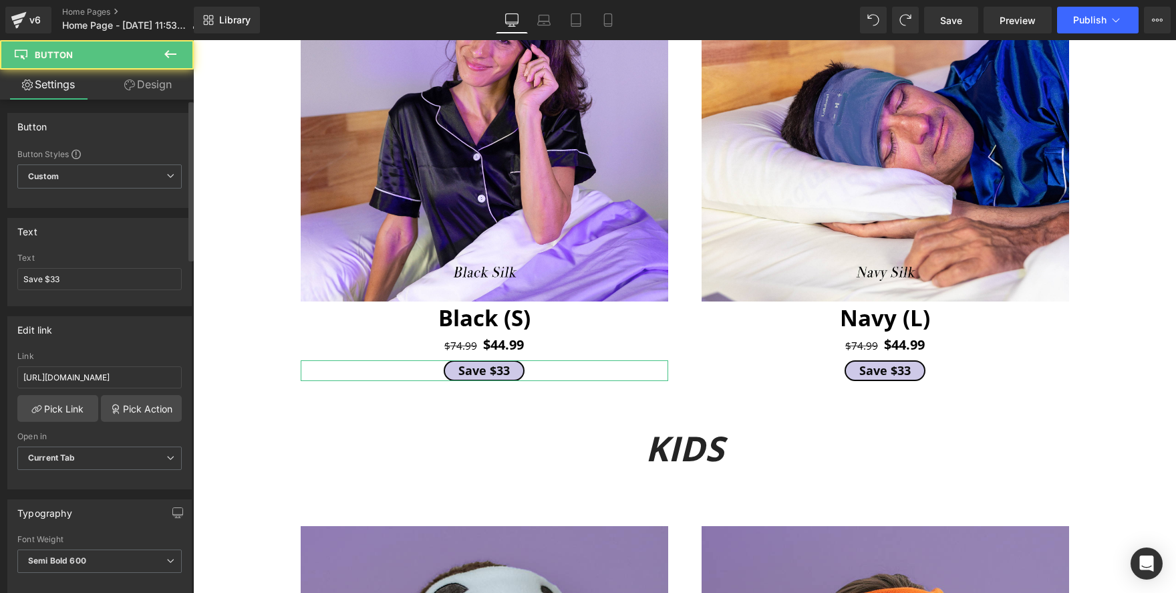
click at [128, 366] on div "Link [URL][DOMAIN_NAME]" at bounding box center [99, 372] width 164 height 43
click at [124, 376] on input "[URL][DOMAIN_NAME]" at bounding box center [99, 377] width 164 height 22
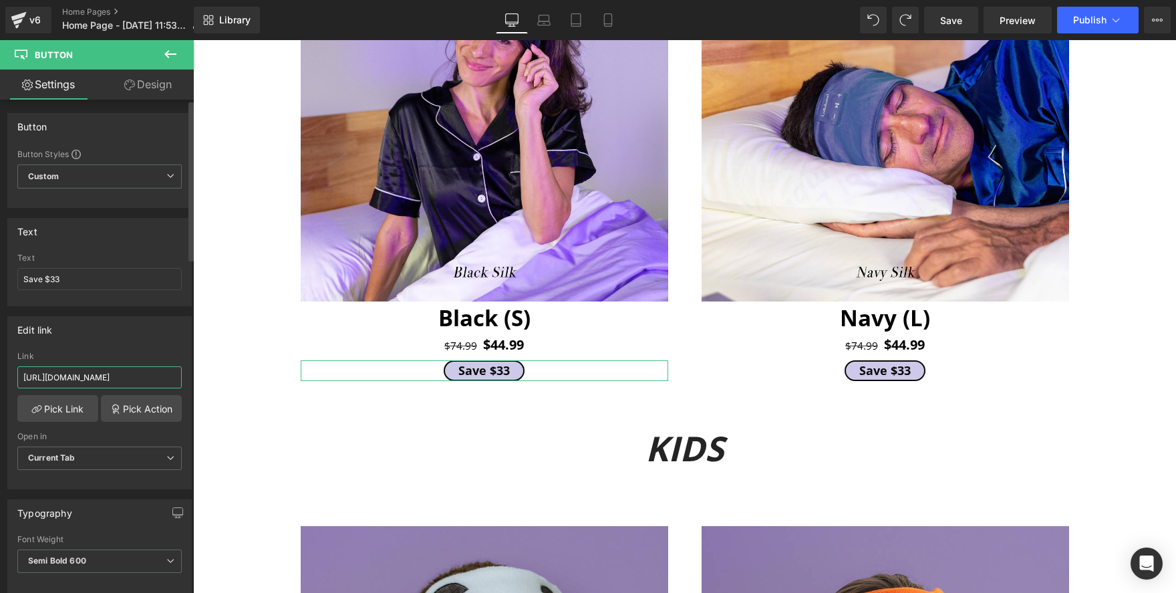
click at [124, 376] on input "[URL][DOMAIN_NAME]" at bounding box center [99, 377] width 164 height 22
paste input "/products/lullaband-sleep-headphones-3"
type input "/products/lullaband-sleep-headphones-3"
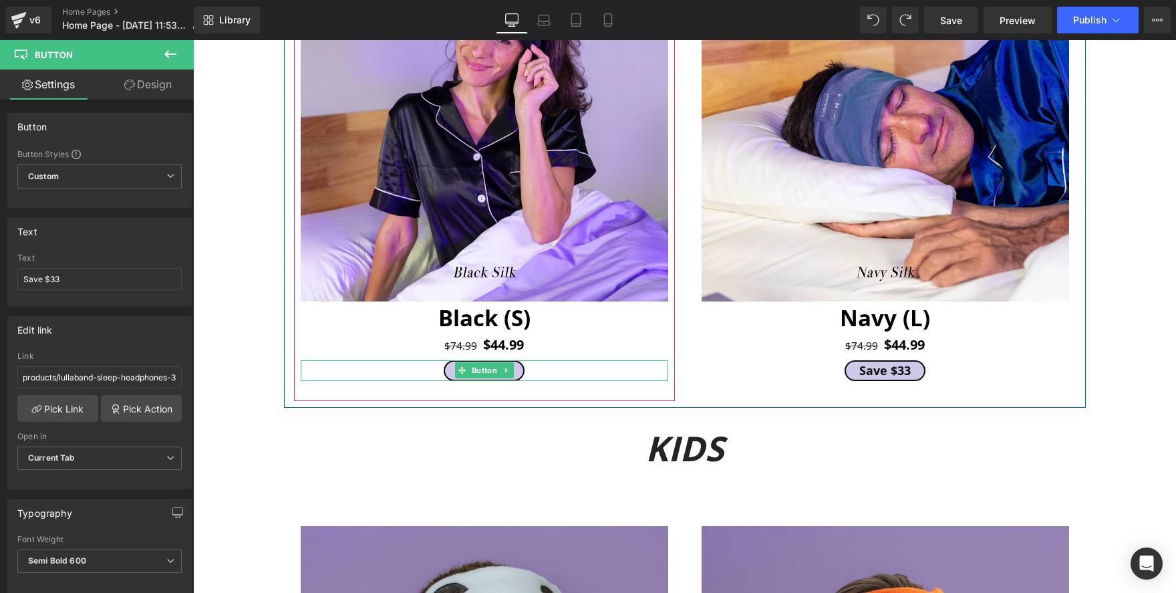
click at [641, 382] on div "Image Black (S) Heading $74.99 $44.99 (P) Price Save $33 Button Product" at bounding box center [484, 157] width 381 height 487
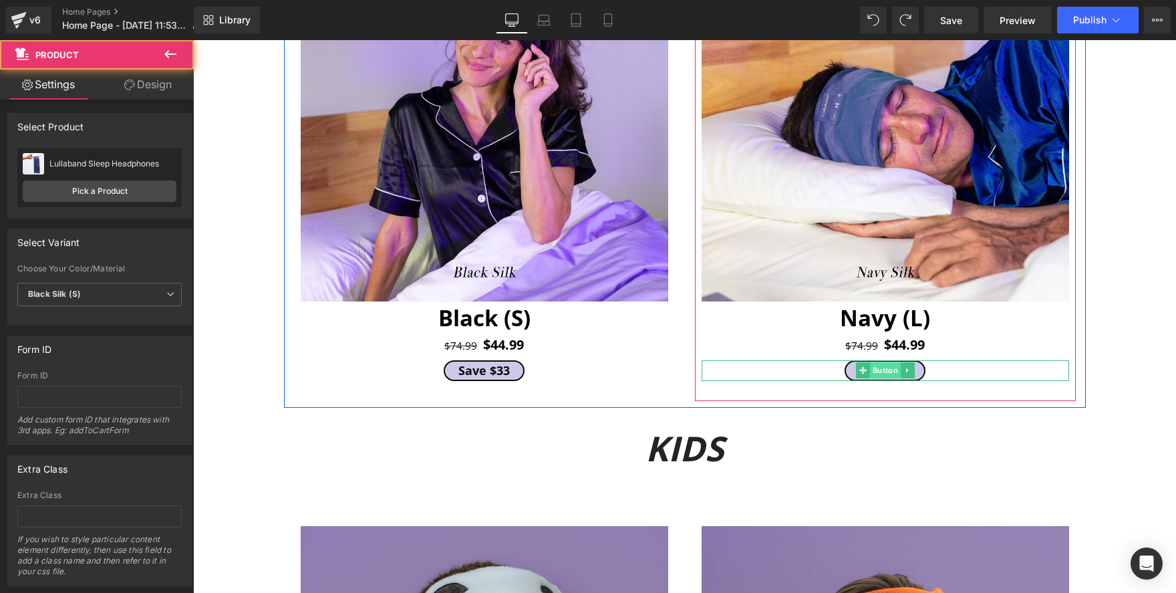
click at [881, 374] on span "Button" at bounding box center [884, 370] width 31 height 16
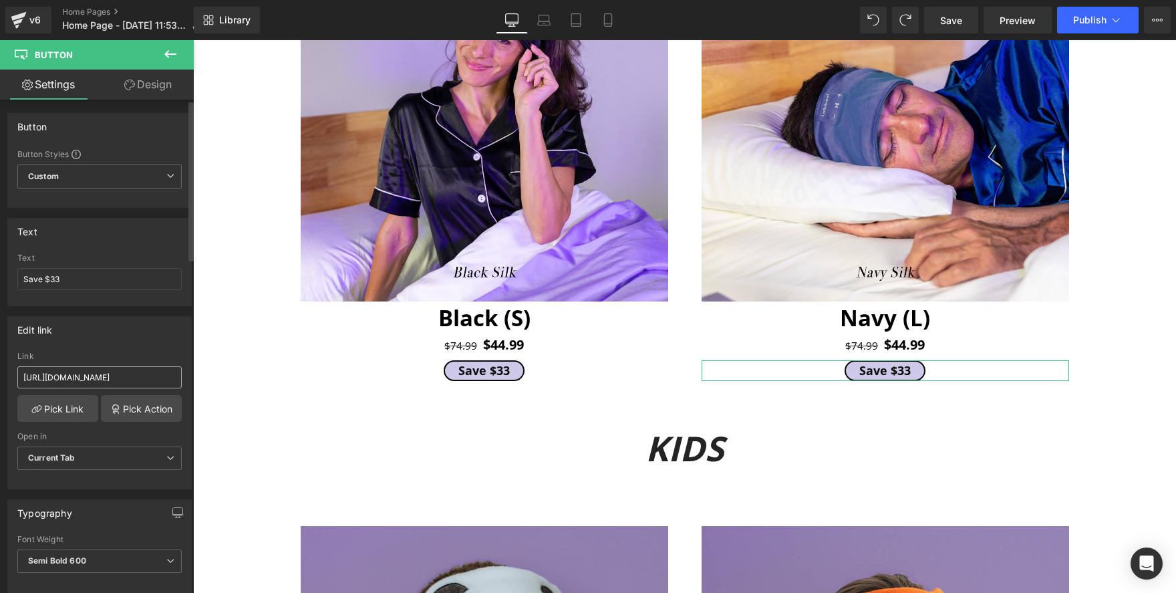
click at [108, 372] on input "[URL][DOMAIN_NAME]" at bounding box center [99, 377] width 164 height 22
type input "/products/lullaband-sleep-headphones-3"
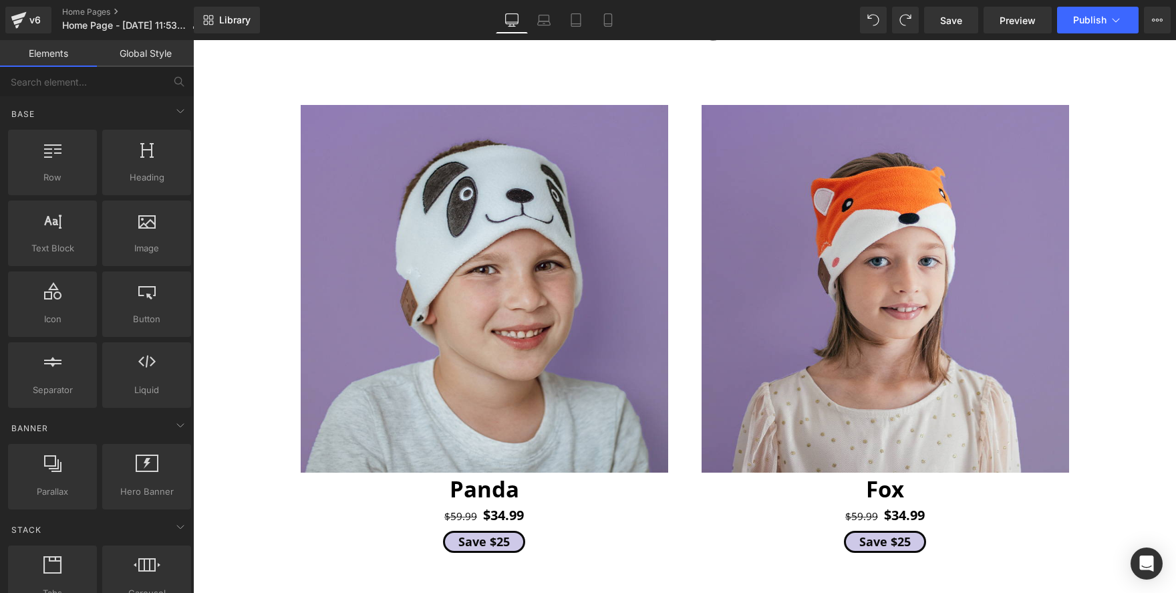
scroll to position [2556, 0]
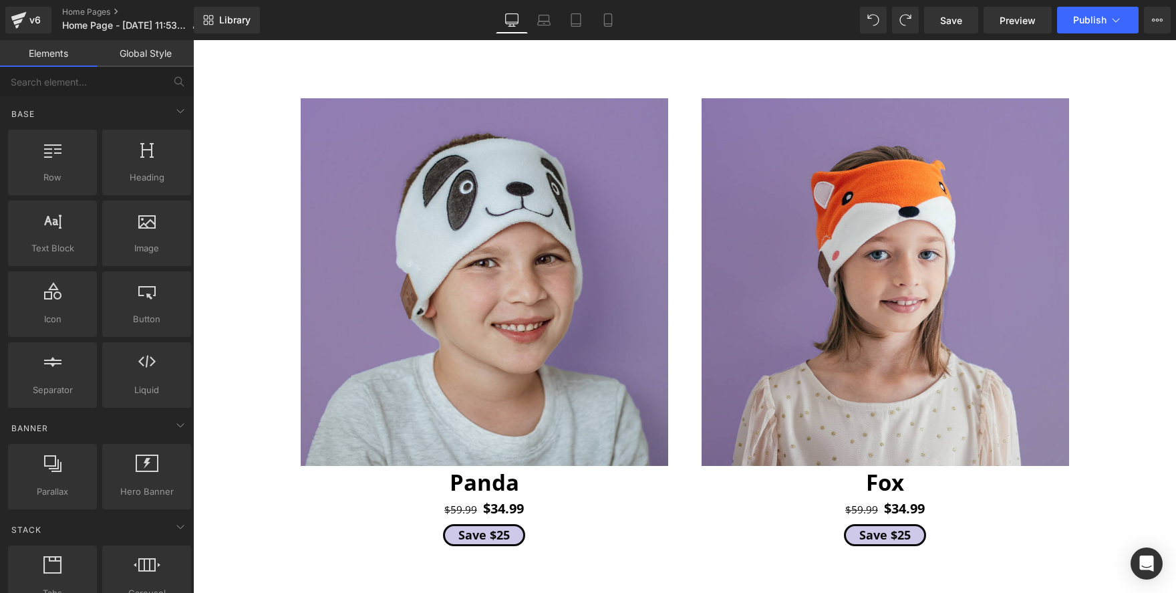
click at [503, 534] on div "Save $25 Button" at bounding box center [484, 535] width 367 height 22
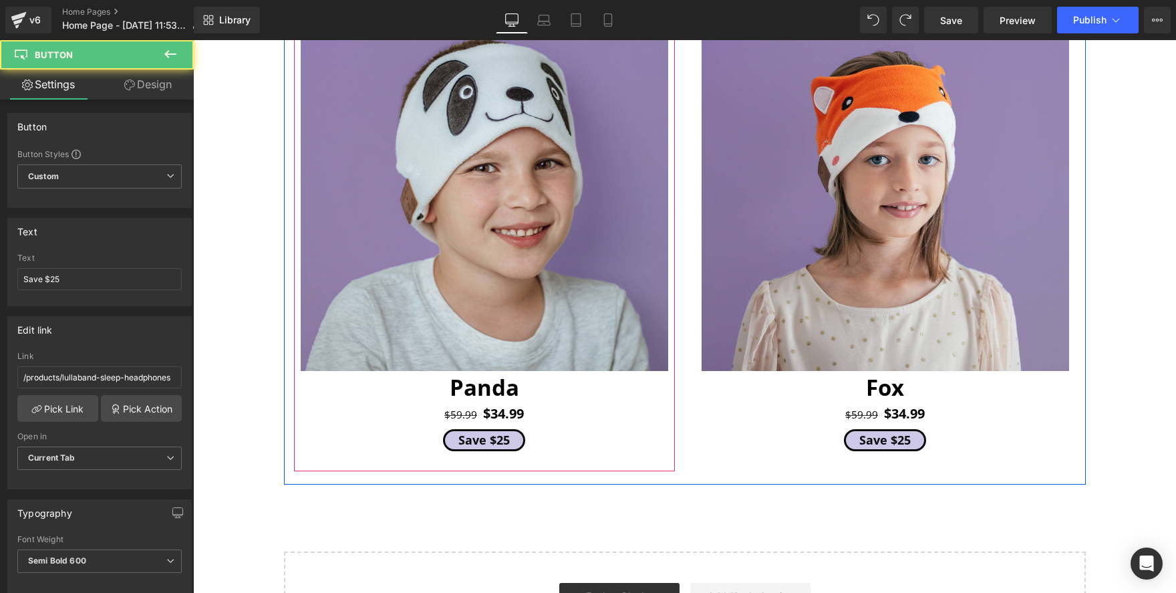
scroll to position [2705, 0]
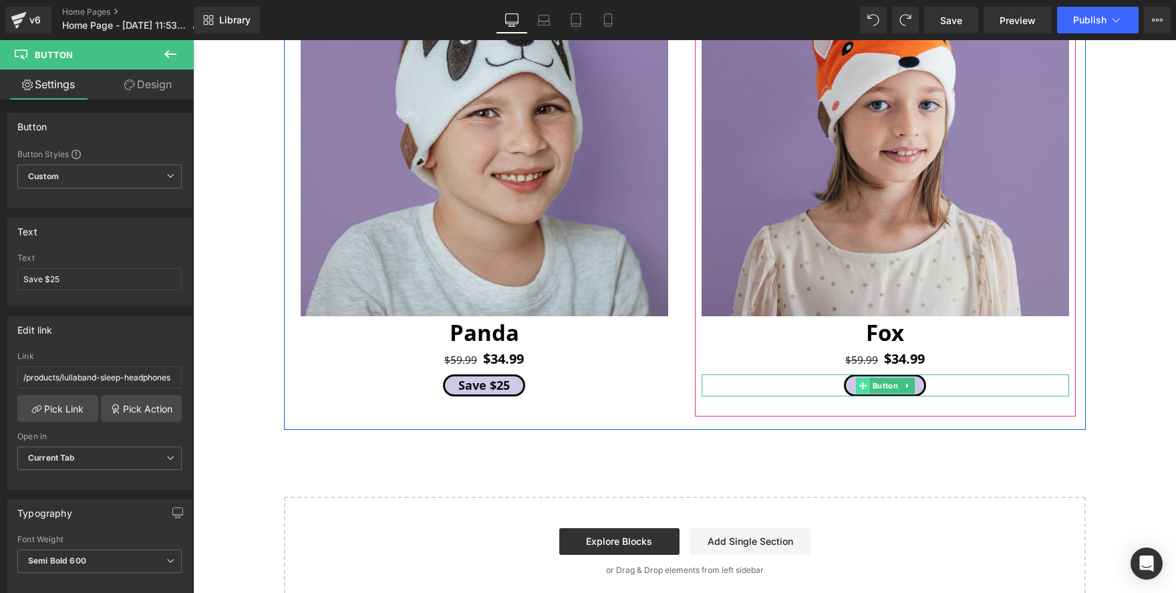
click at [860, 390] on span at bounding box center [863, 386] width 14 height 16
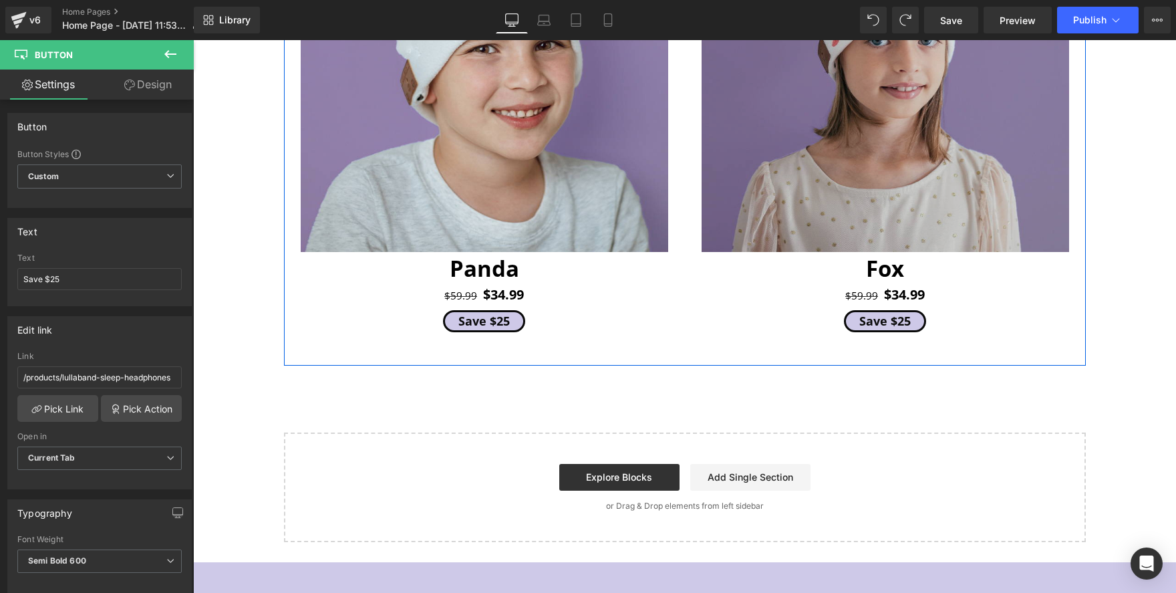
scroll to position [2363, 0]
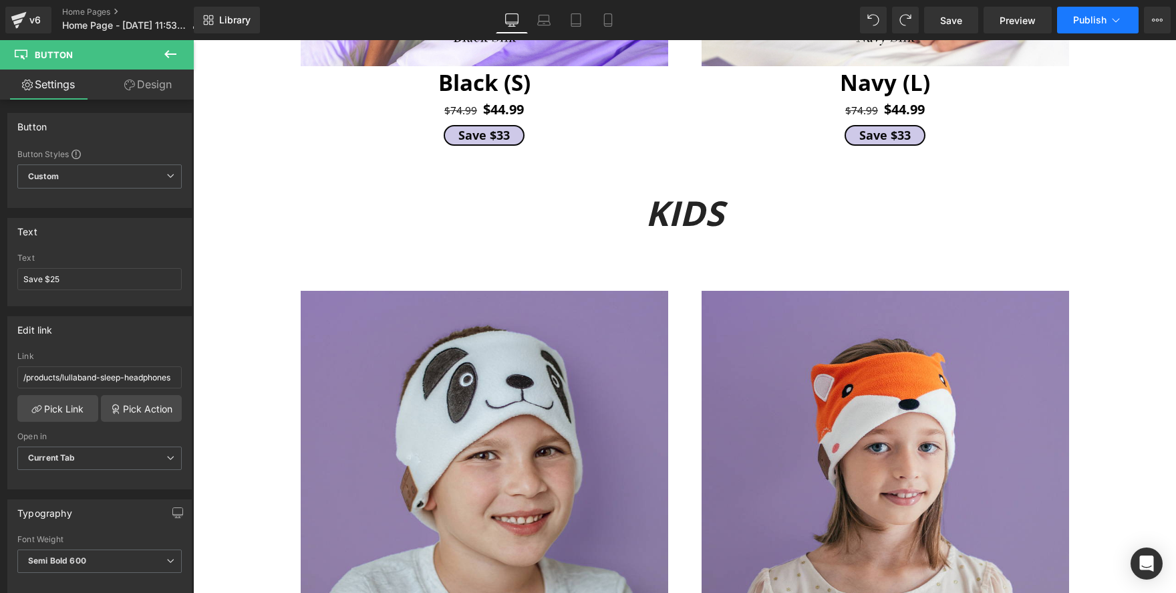
click at [1081, 25] on span "Publish" at bounding box center [1089, 20] width 33 height 11
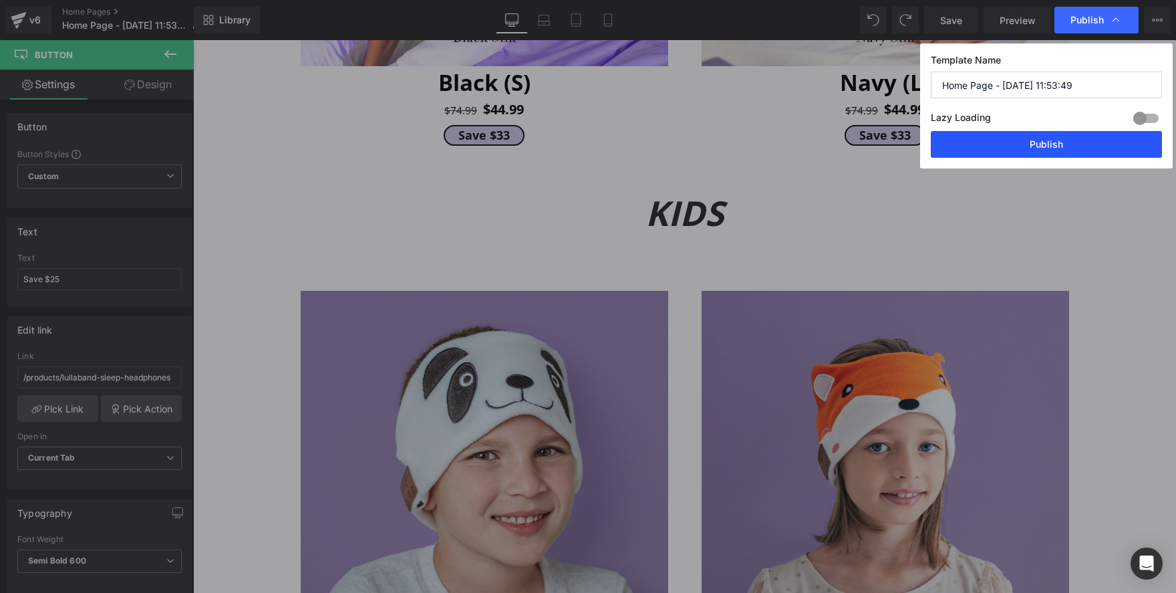
drag, startPoint x: 1038, startPoint y: 138, endPoint x: 967, endPoint y: 78, distance: 93.3
click at [1038, 138] on button "Publish" at bounding box center [1046, 144] width 231 height 27
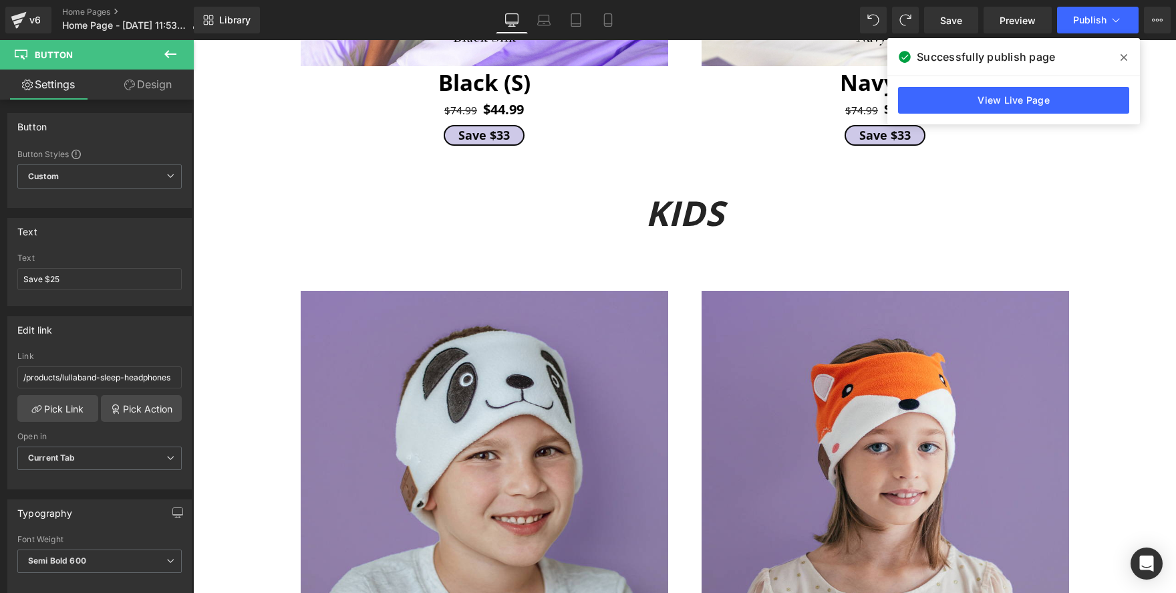
click at [1117, 47] on span at bounding box center [1123, 57] width 21 height 21
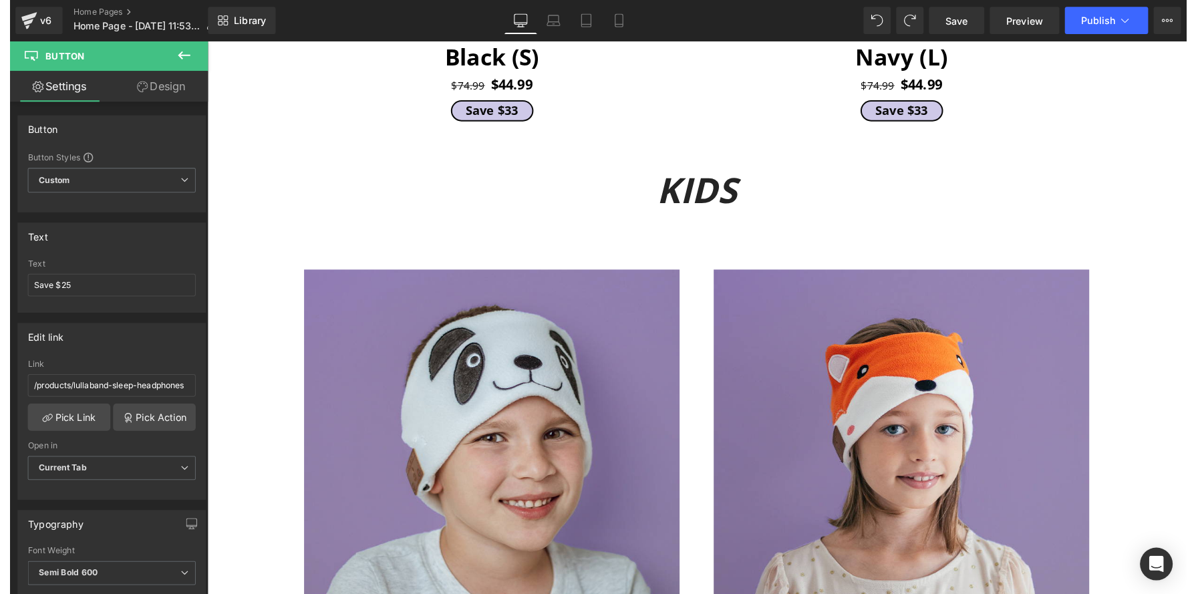
scroll to position [2598, 0]
